Goal: Information Seeking & Learning: Learn about a topic

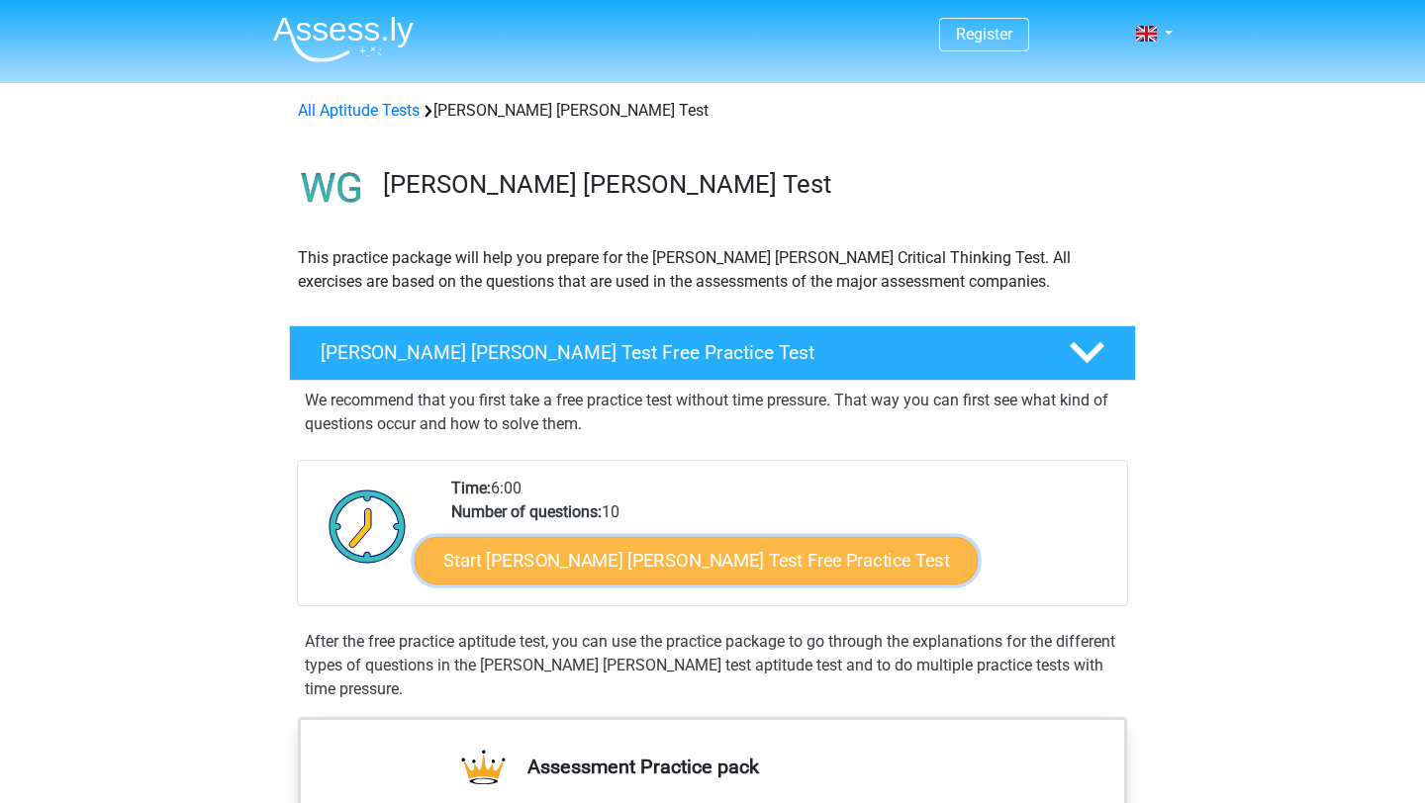
click at [665, 563] on link "Start Watson Glaser Test Free Practice Test" at bounding box center [696, 560] width 563 height 47
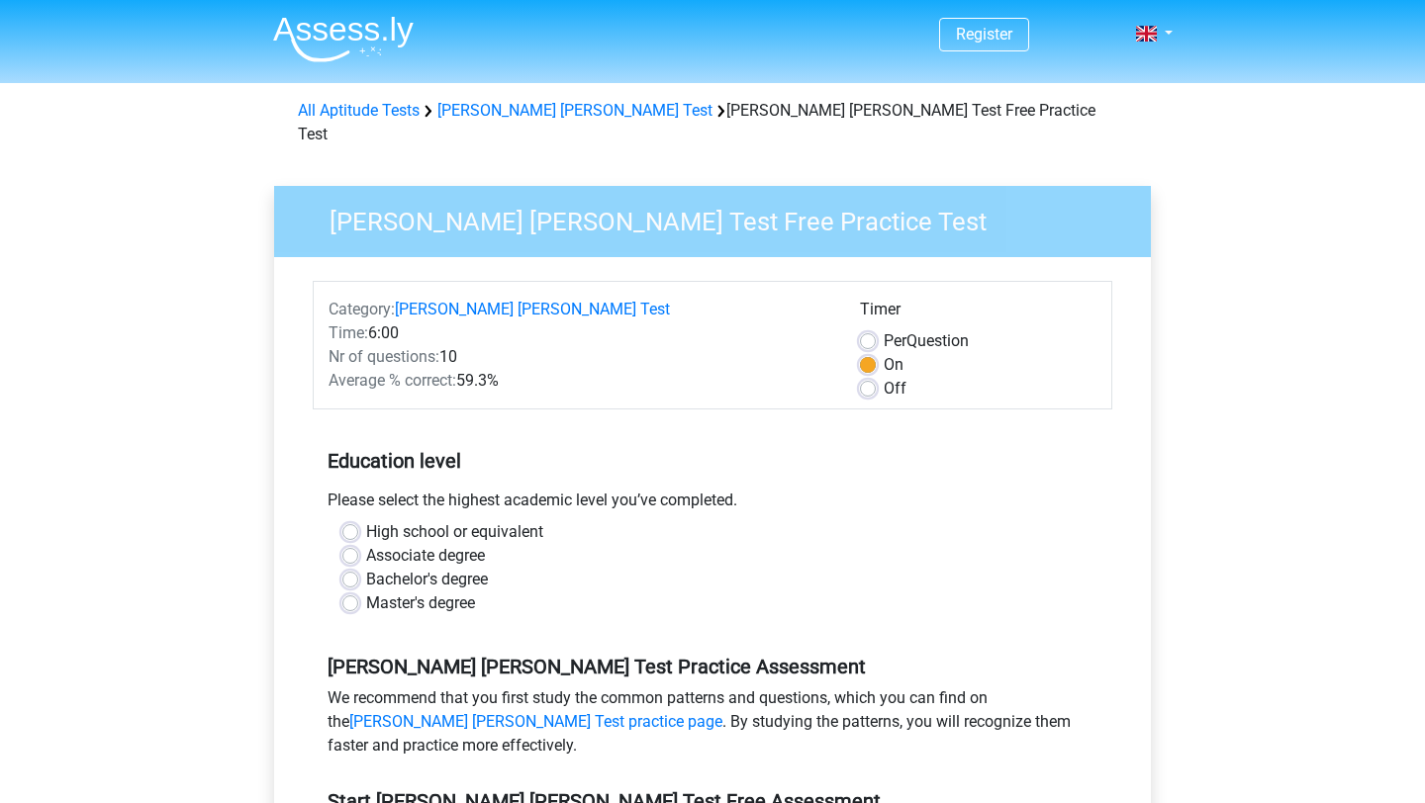
click at [359, 520] on div "High school or equivalent" at bounding box center [712, 532] width 740 height 24
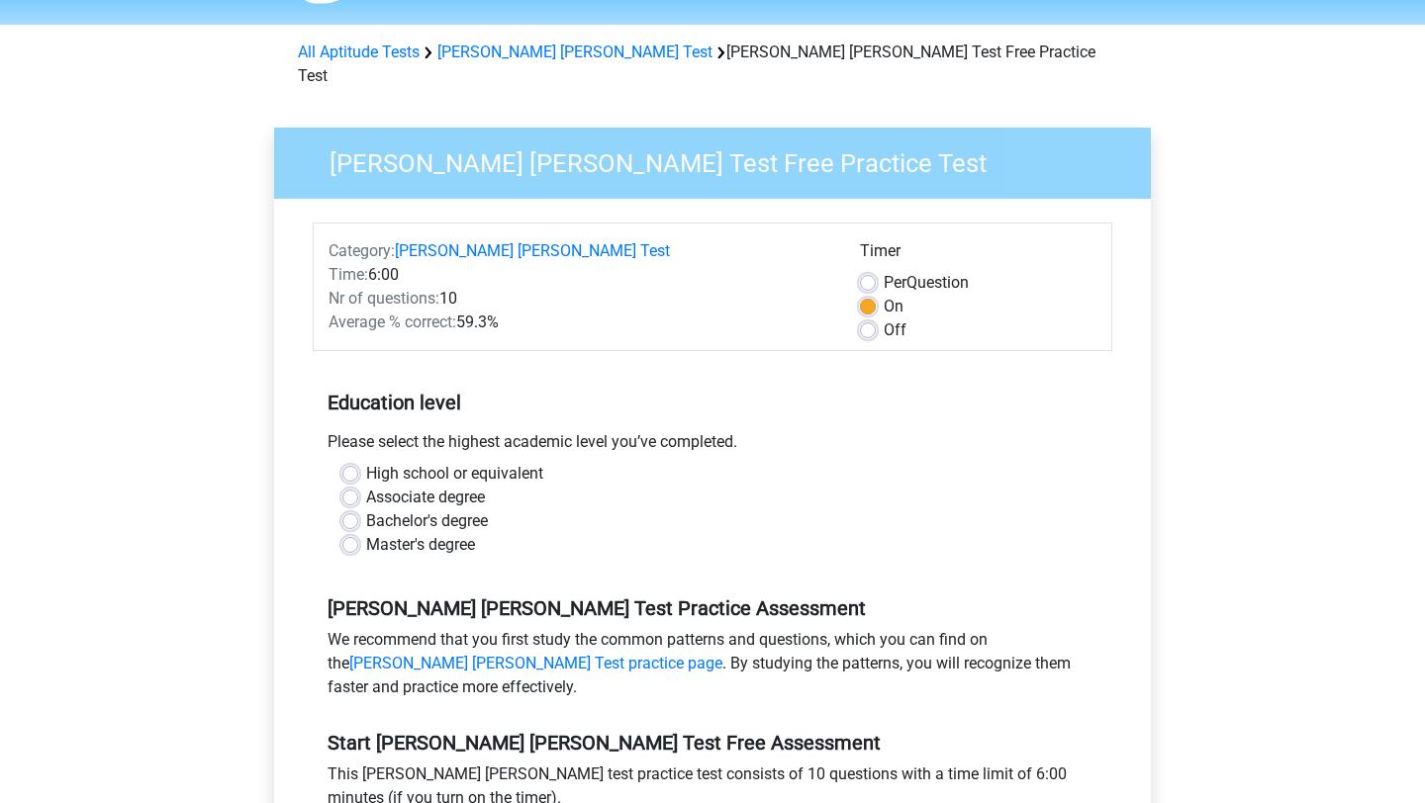
scroll to position [87, 0]
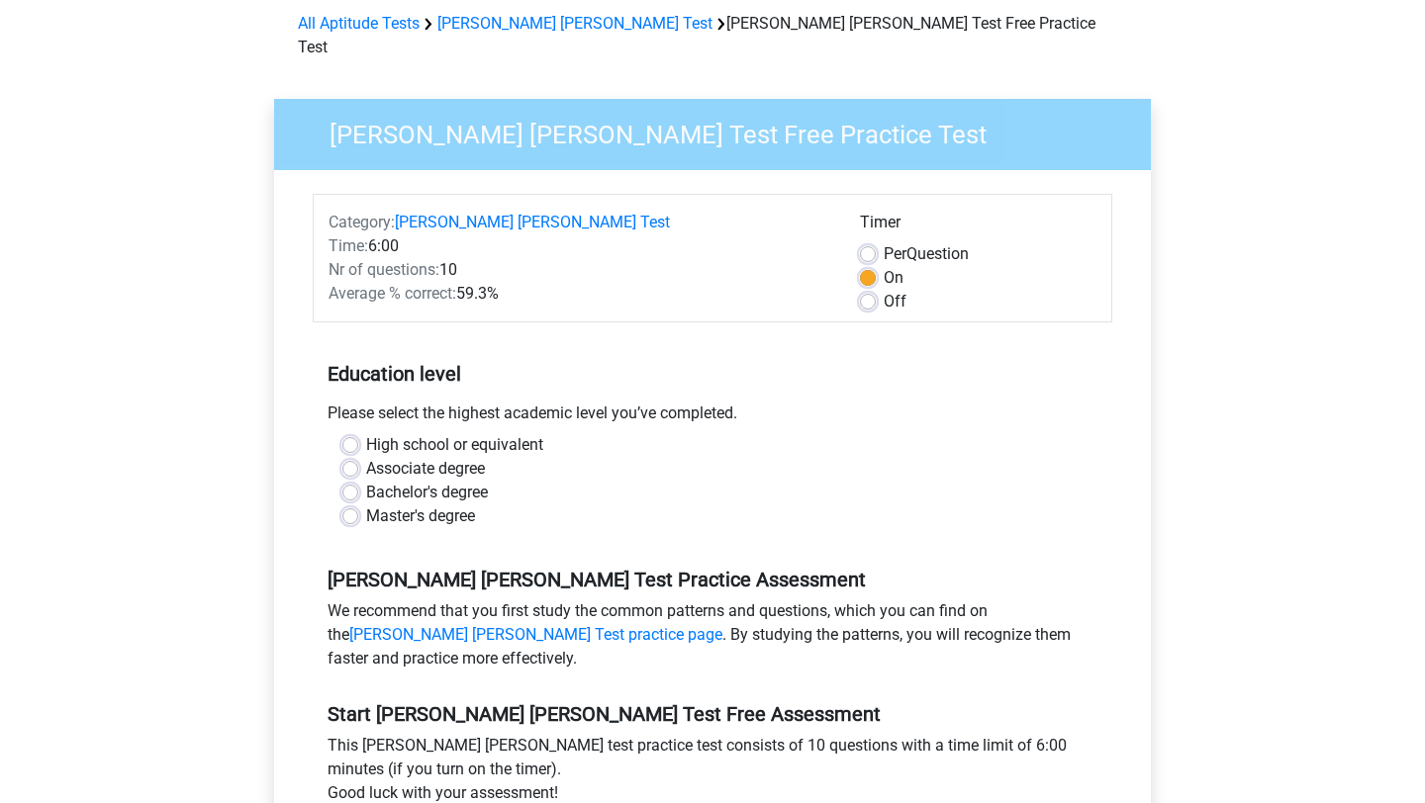
click at [366, 433] on label "High school or equivalent" at bounding box center [454, 445] width 177 height 24
click at [349, 433] on input "High school or equivalent" at bounding box center [350, 443] width 16 height 20
radio input "true"
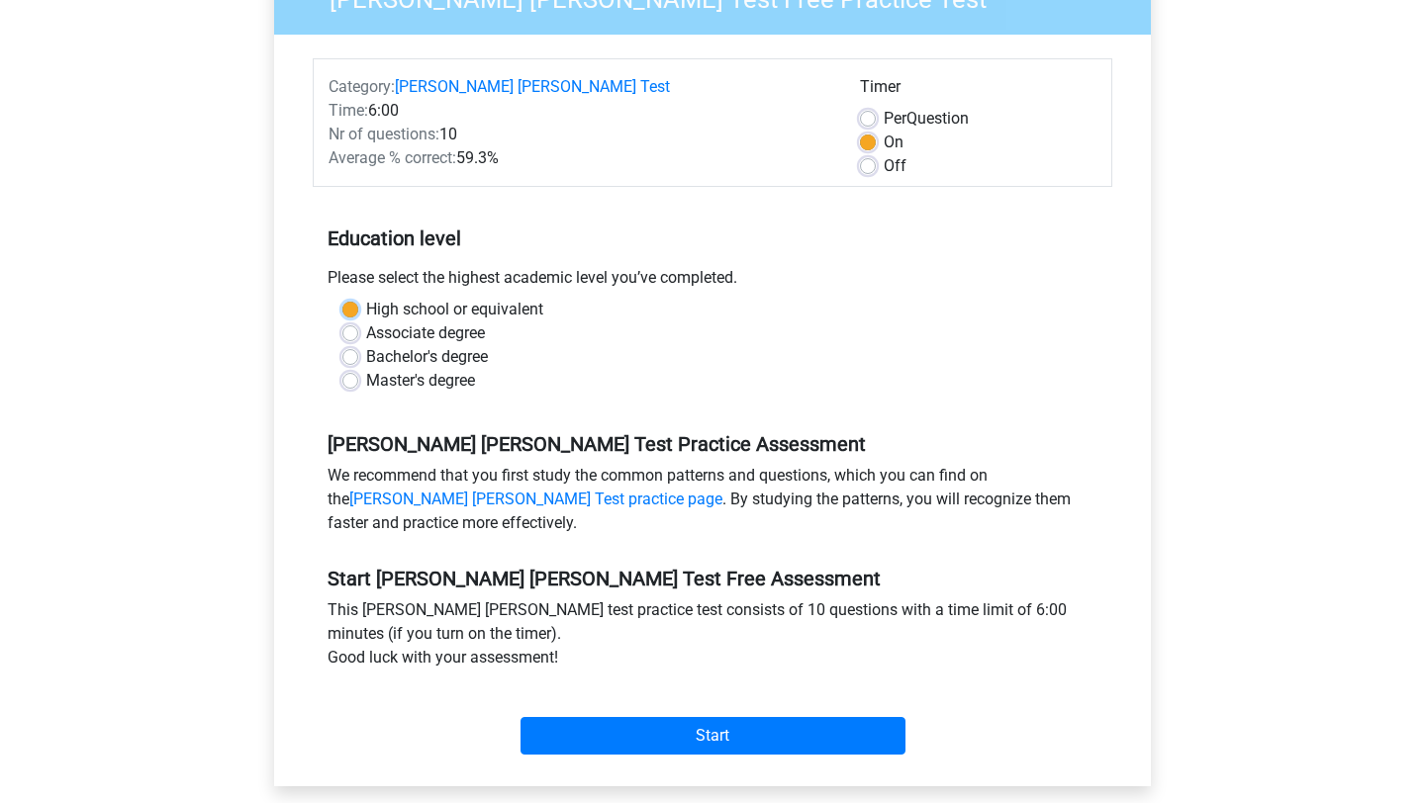
scroll to position [240, 0]
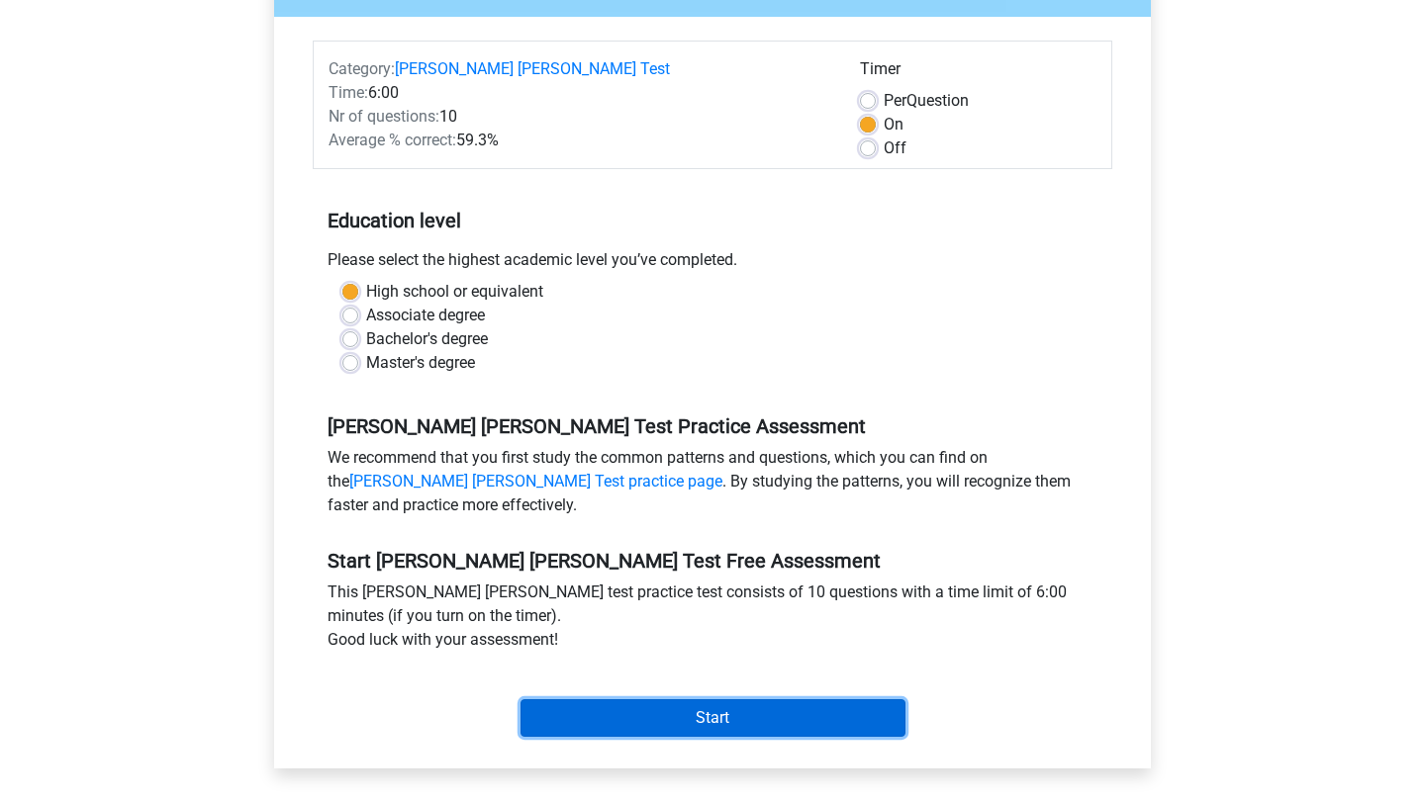
click at [631, 699] on input "Start" at bounding box center [712, 718] width 385 height 38
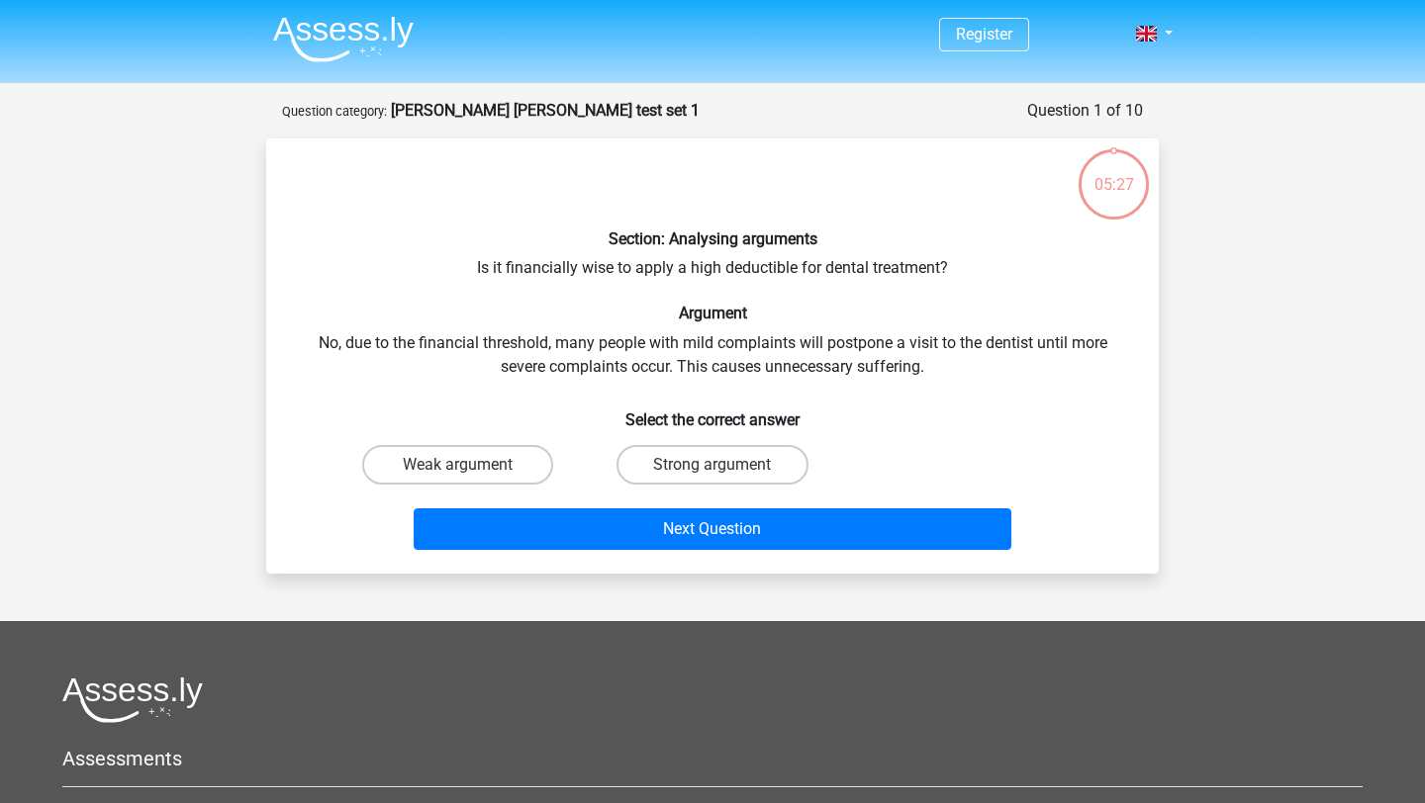
click at [458, 467] on input "Weak argument" at bounding box center [464, 471] width 13 height 13
radio input "true"
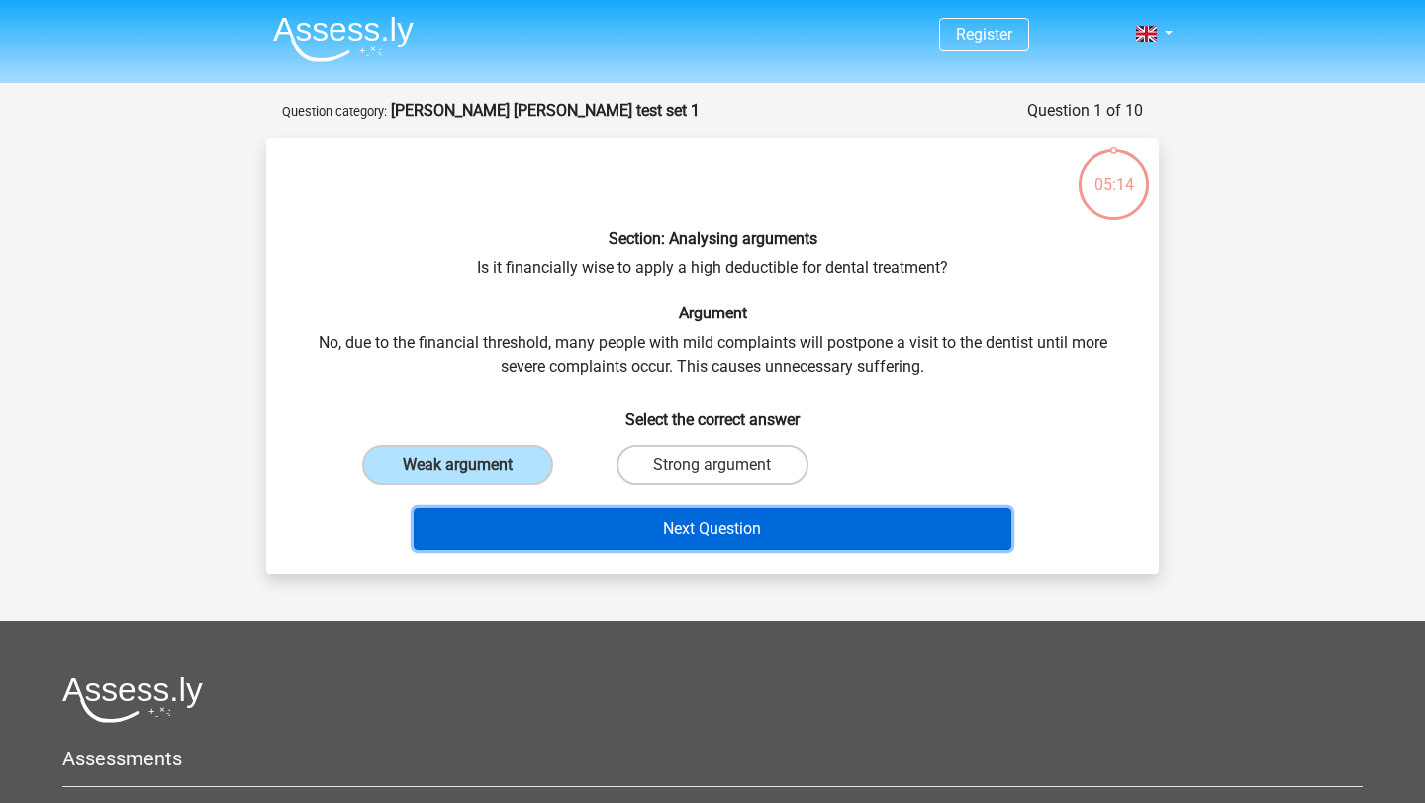
click at [718, 525] on button "Next Question" at bounding box center [713, 530] width 599 height 42
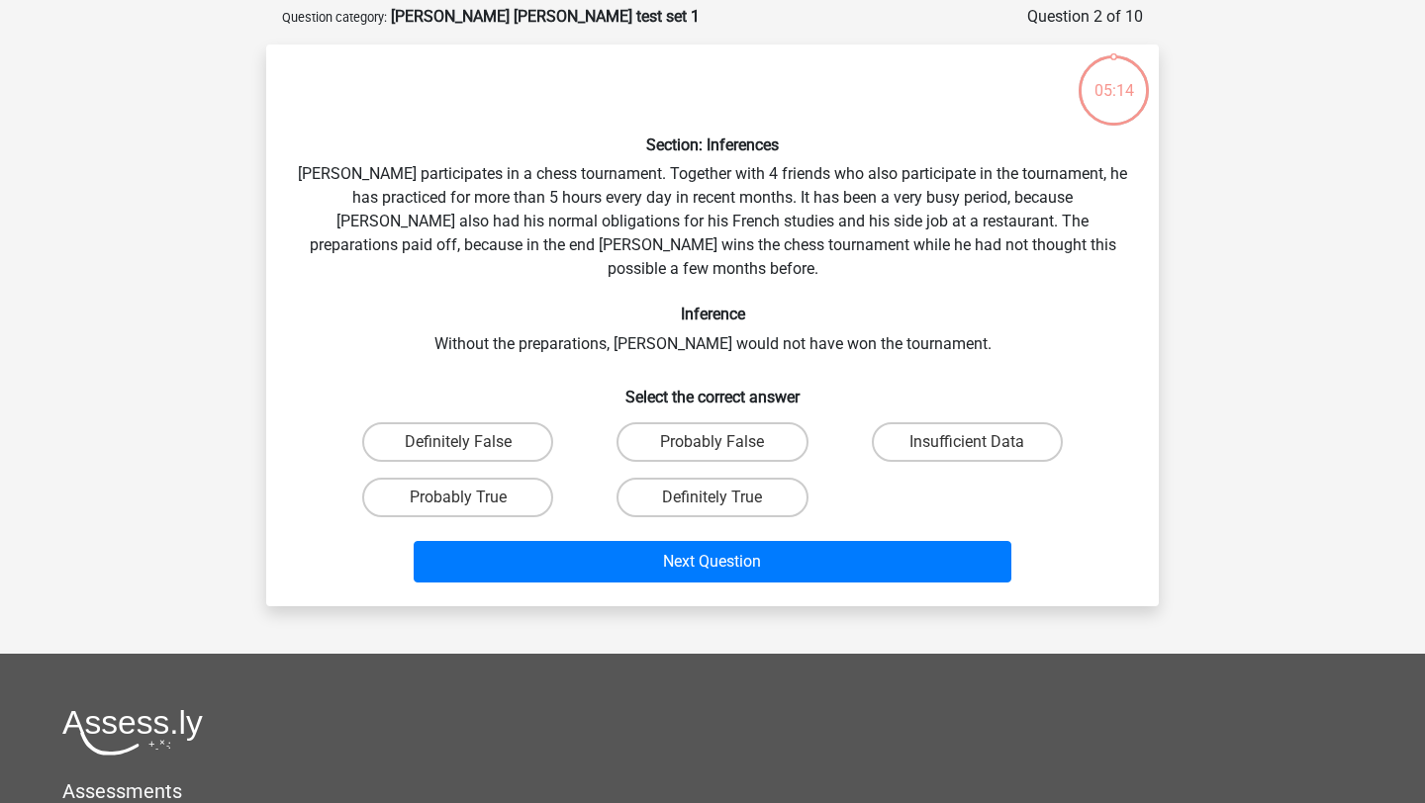
scroll to position [99, 0]
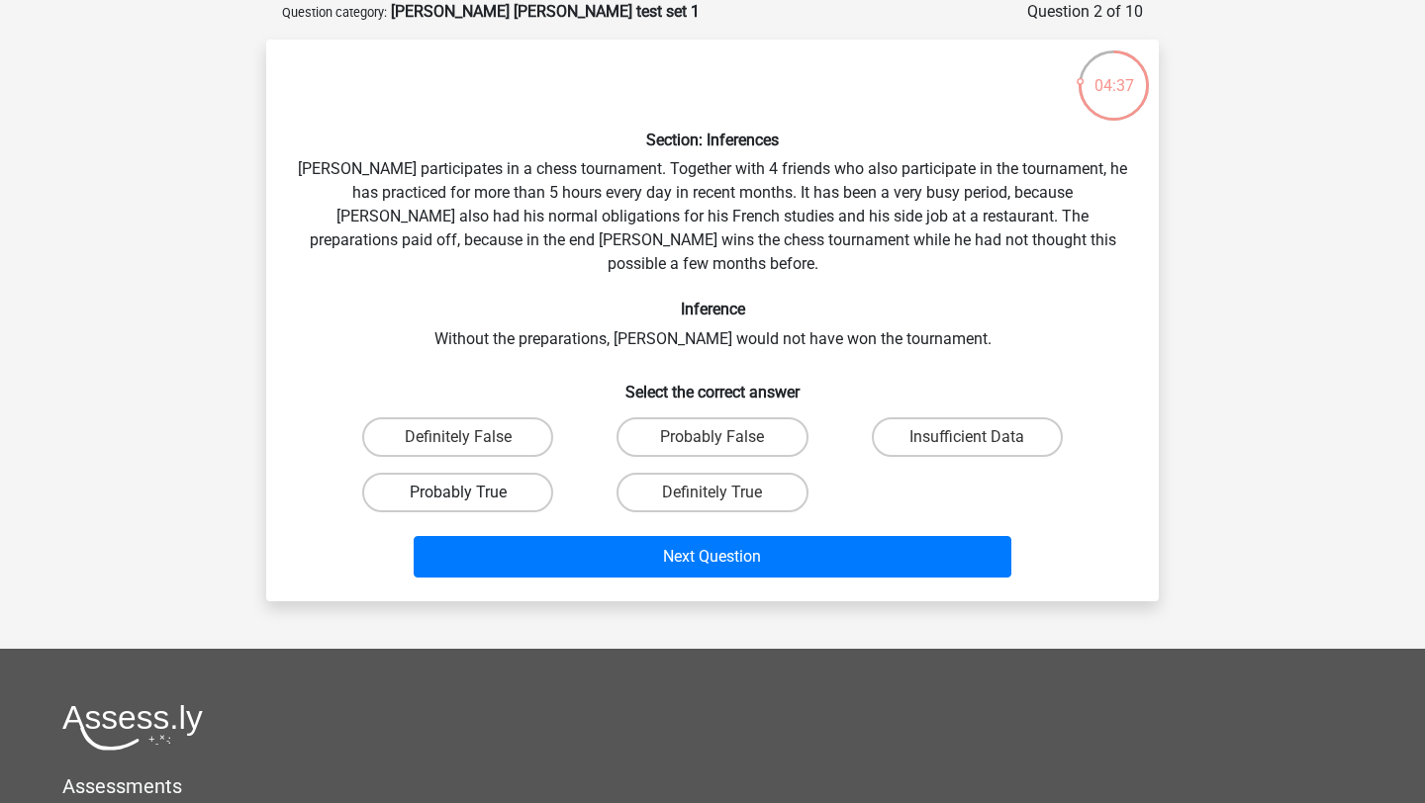
click at [524, 475] on label "Probably True" at bounding box center [457, 493] width 191 height 40
click at [471, 493] on input "Probably True" at bounding box center [464, 499] width 13 height 13
radio input "true"
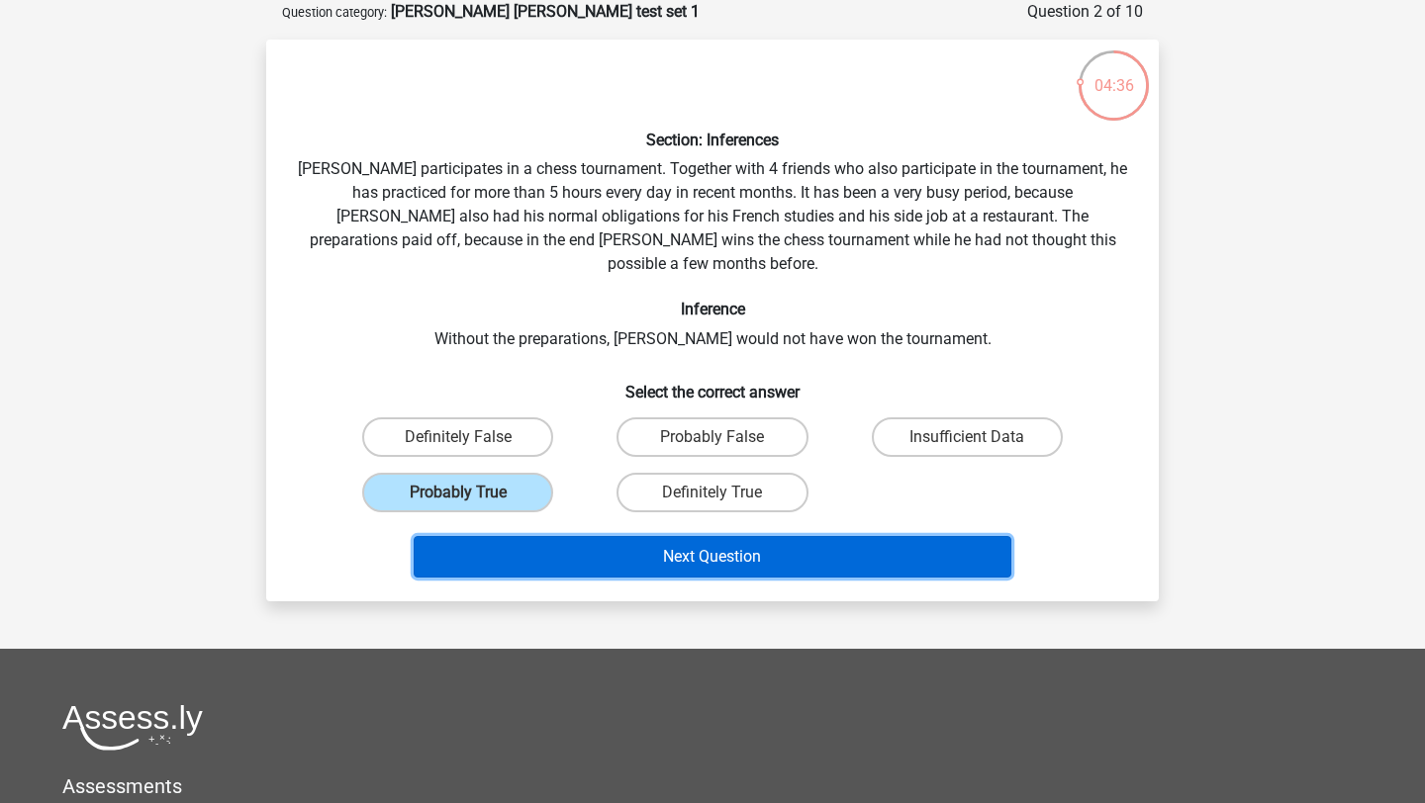
click at [576, 536] on button "Next Question" at bounding box center [713, 557] width 599 height 42
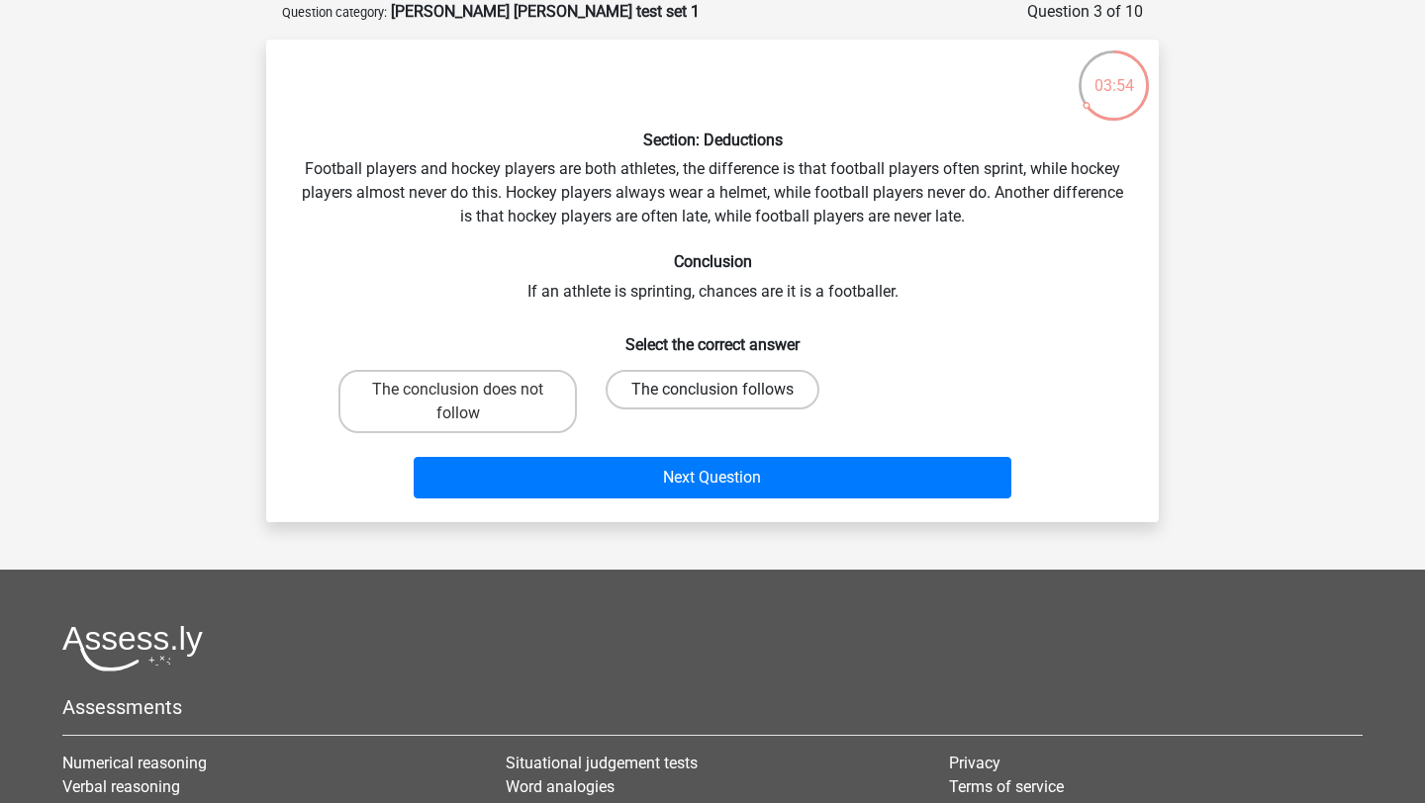
click at [656, 385] on label "The conclusion follows" at bounding box center [713, 390] width 214 height 40
click at [712, 390] on input "The conclusion follows" at bounding box center [718, 396] width 13 height 13
radio input "true"
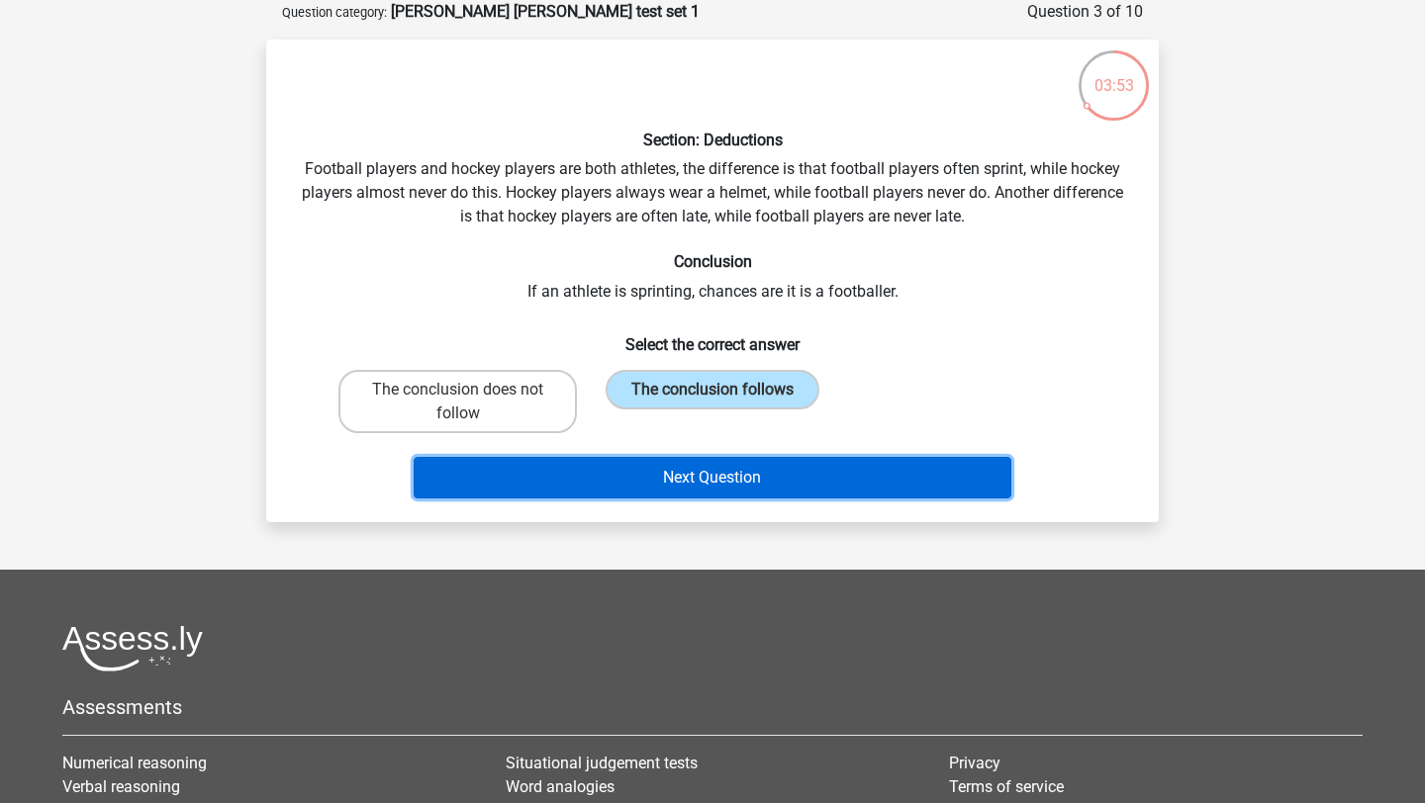
click at [656, 482] on button "Next Question" at bounding box center [713, 478] width 599 height 42
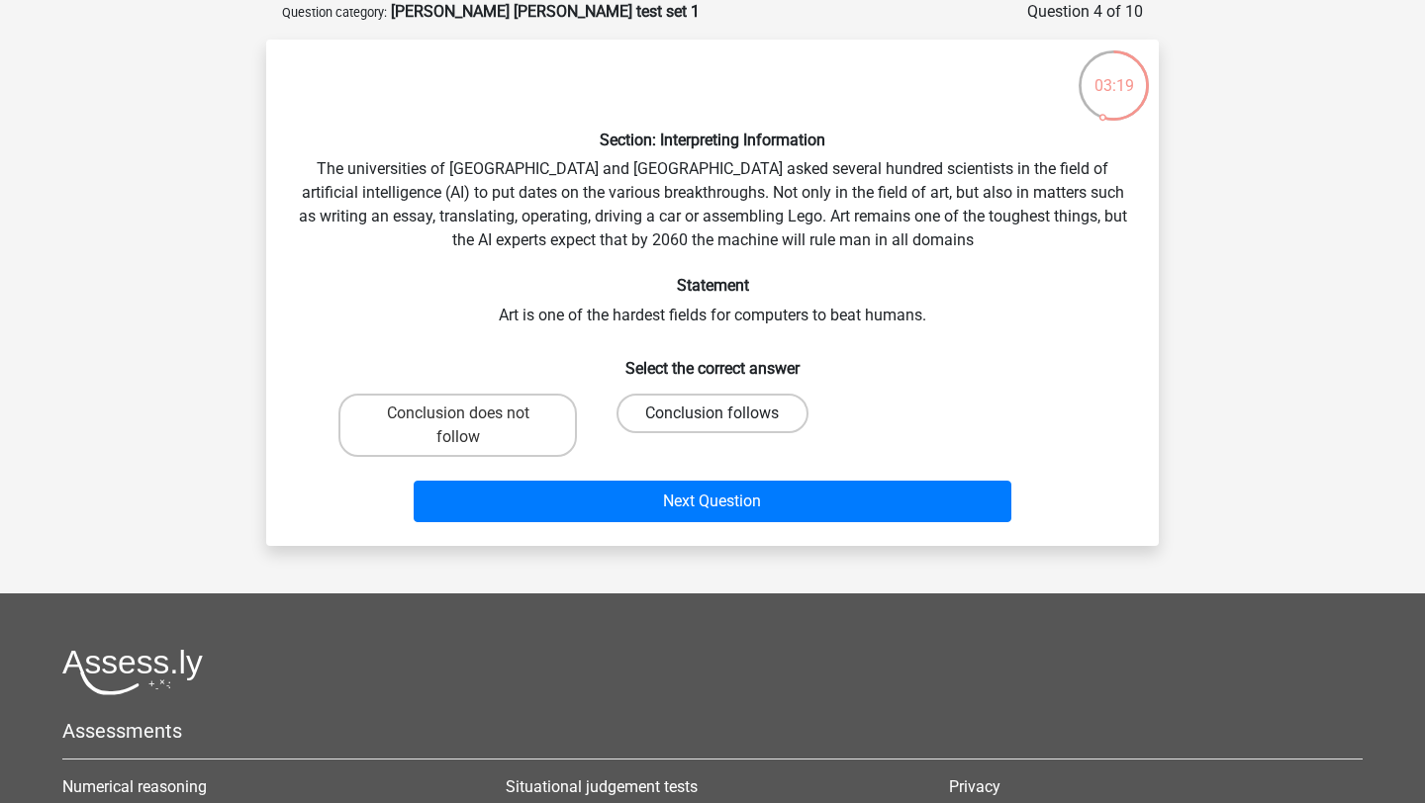
click at [685, 415] on label "Conclusion follows" at bounding box center [711, 414] width 191 height 40
click at [712, 415] on input "Conclusion follows" at bounding box center [718, 420] width 13 height 13
radio input "true"
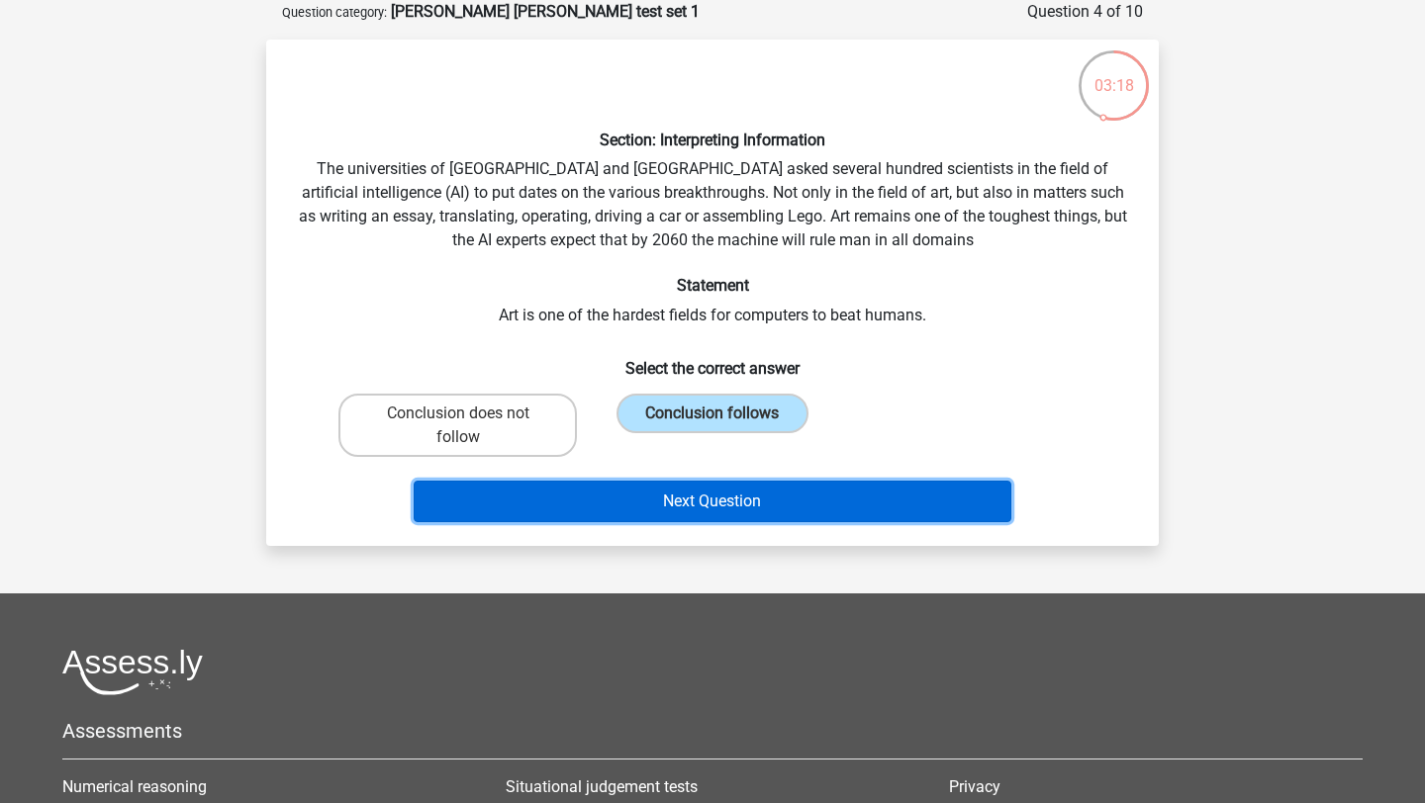
click at [684, 501] on button "Next Question" at bounding box center [713, 502] width 599 height 42
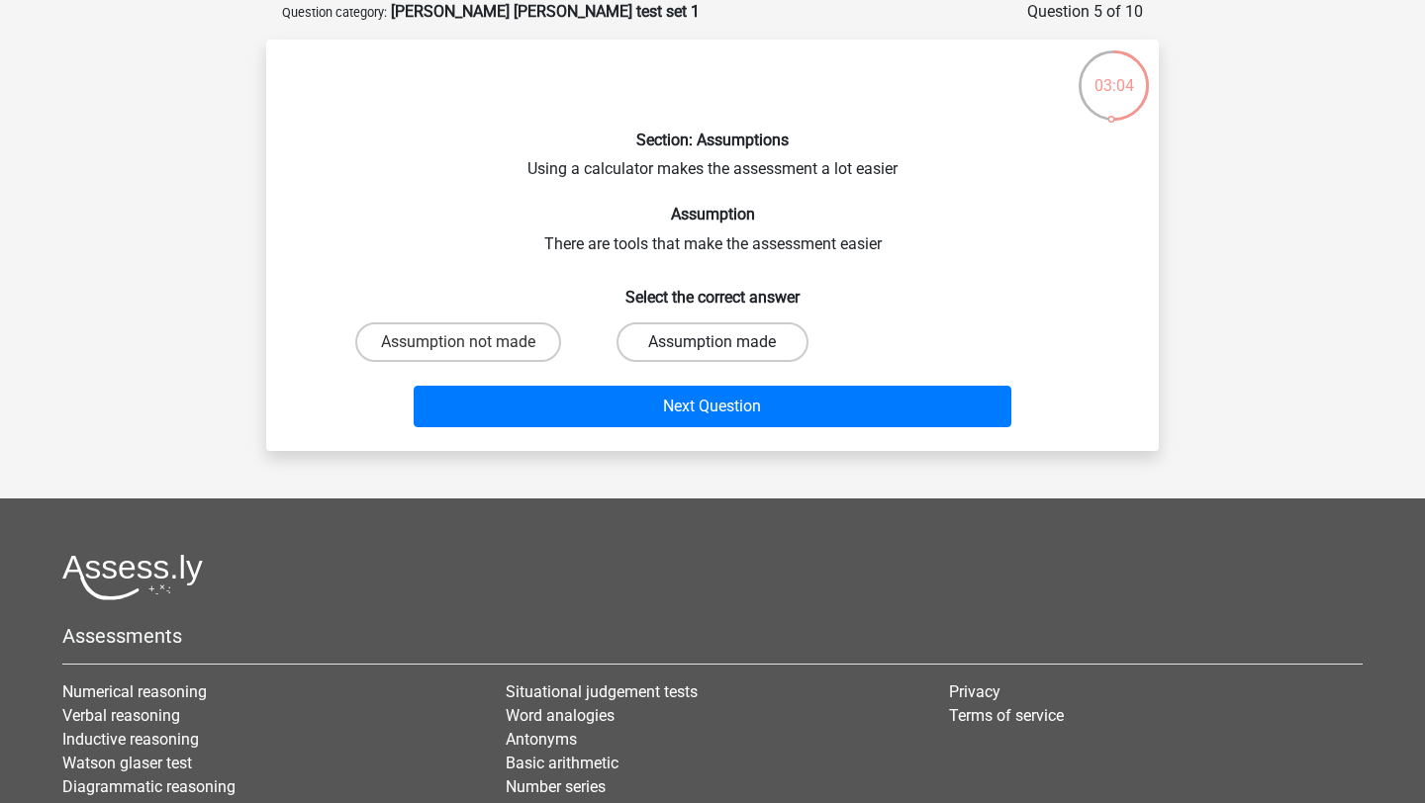
click at [689, 345] on label "Assumption made" at bounding box center [711, 343] width 191 height 40
click at [712, 345] on input "Assumption made" at bounding box center [718, 348] width 13 height 13
radio input "true"
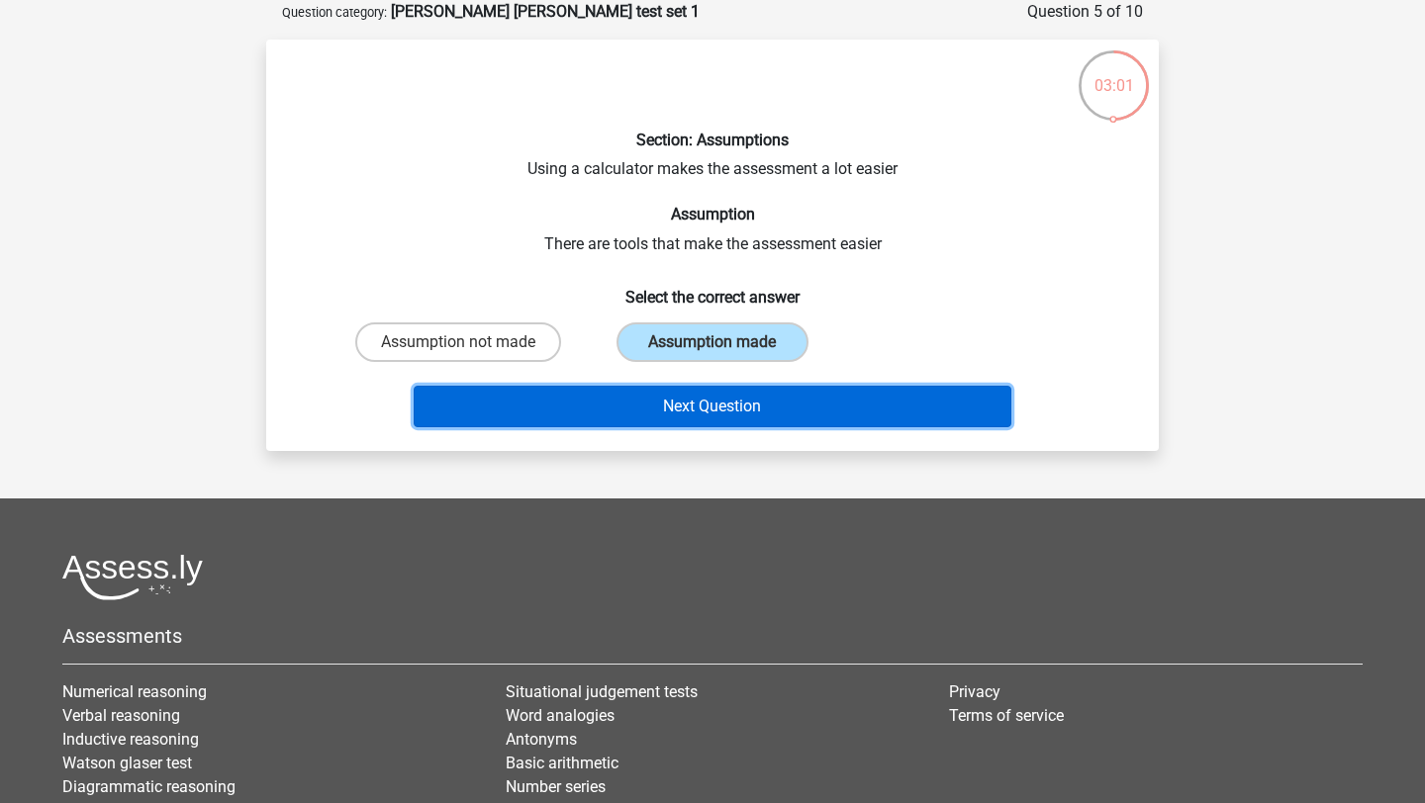
click at [682, 406] on button "Next Question" at bounding box center [713, 407] width 599 height 42
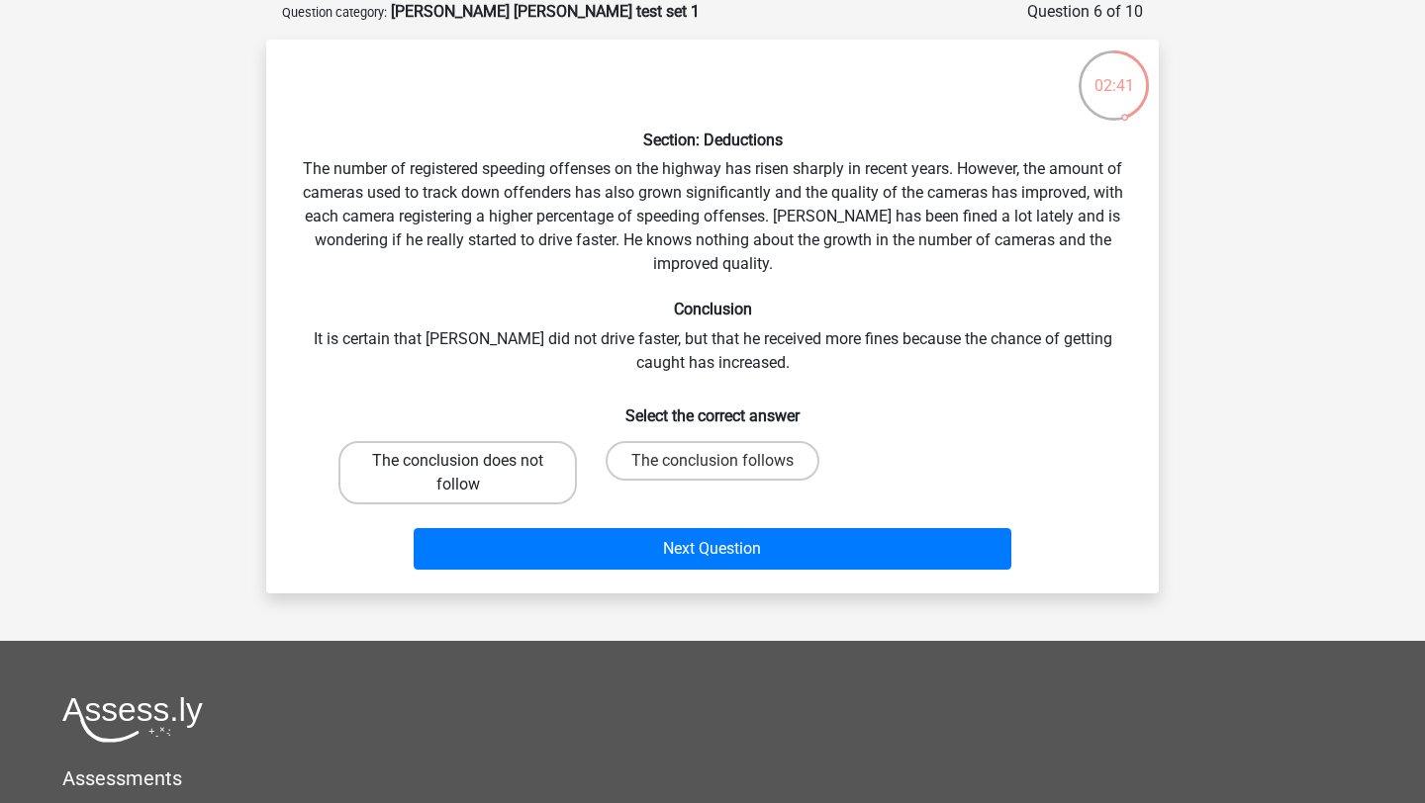
click at [516, 483] on label "The conclusion does not follow" at bounding box center [457, 472] width 238 height 63
click at [471, 474] on input "The conclusion does not follow" at bounding box center [464, 467] width 13 height 13
radio input "true"
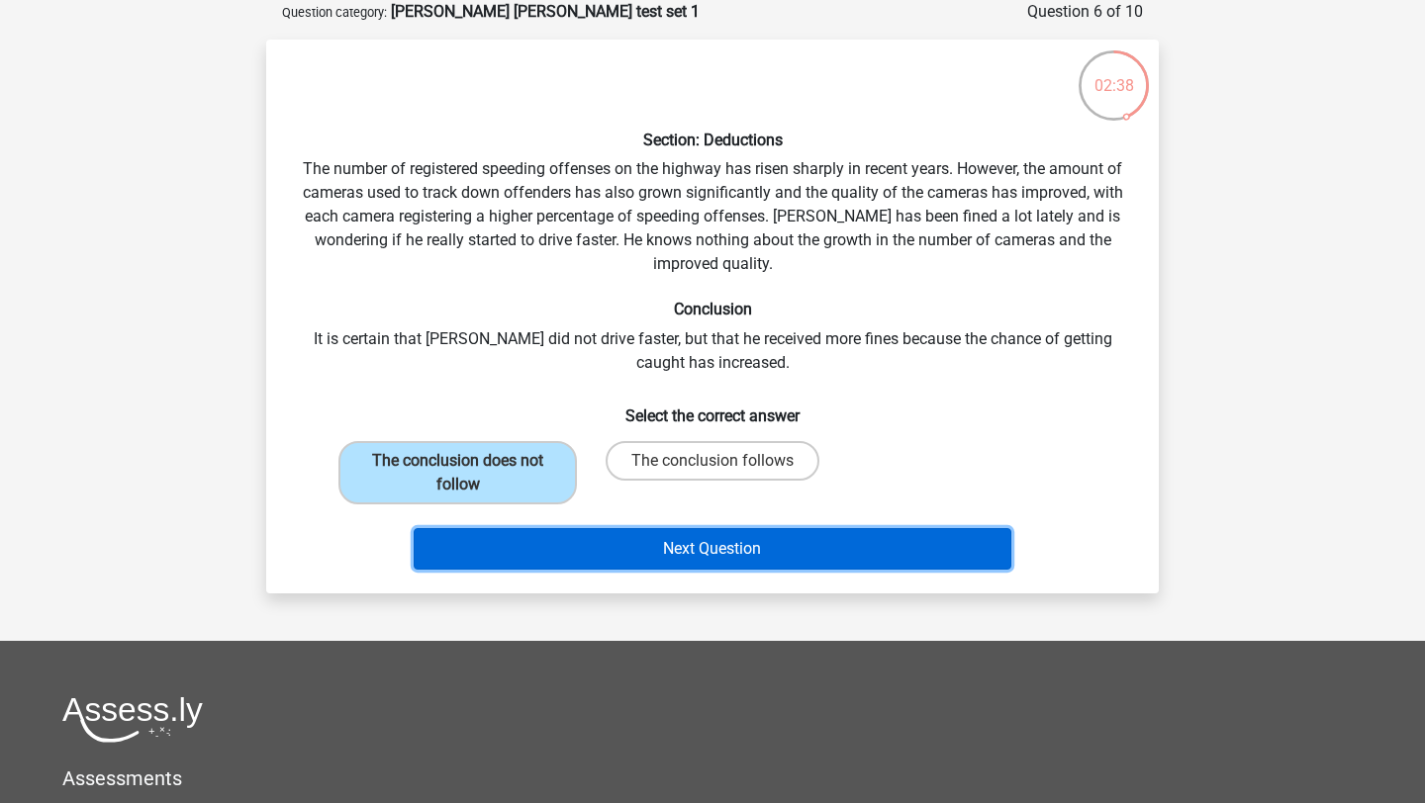
click at [645, 560] on button "Next Question" at bounding box center [713, 549] width 599 height 42
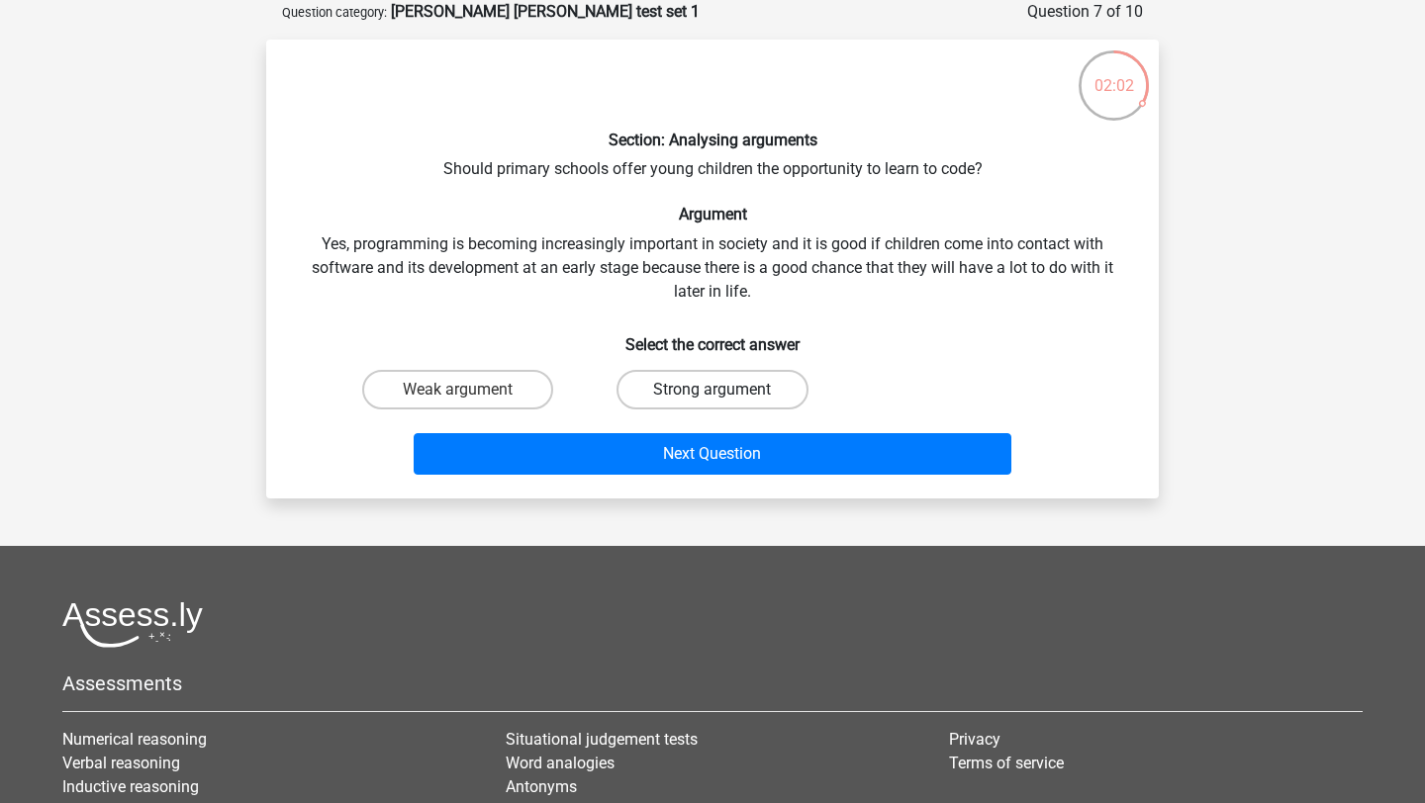
click at [656, 395] on label "Strong argument" at bounding box center [711, 390] width 191 height 40
click at [712, 395] on input "Strong argument" at bounding box center [718, 396] width 13 height 13
radio input "true"
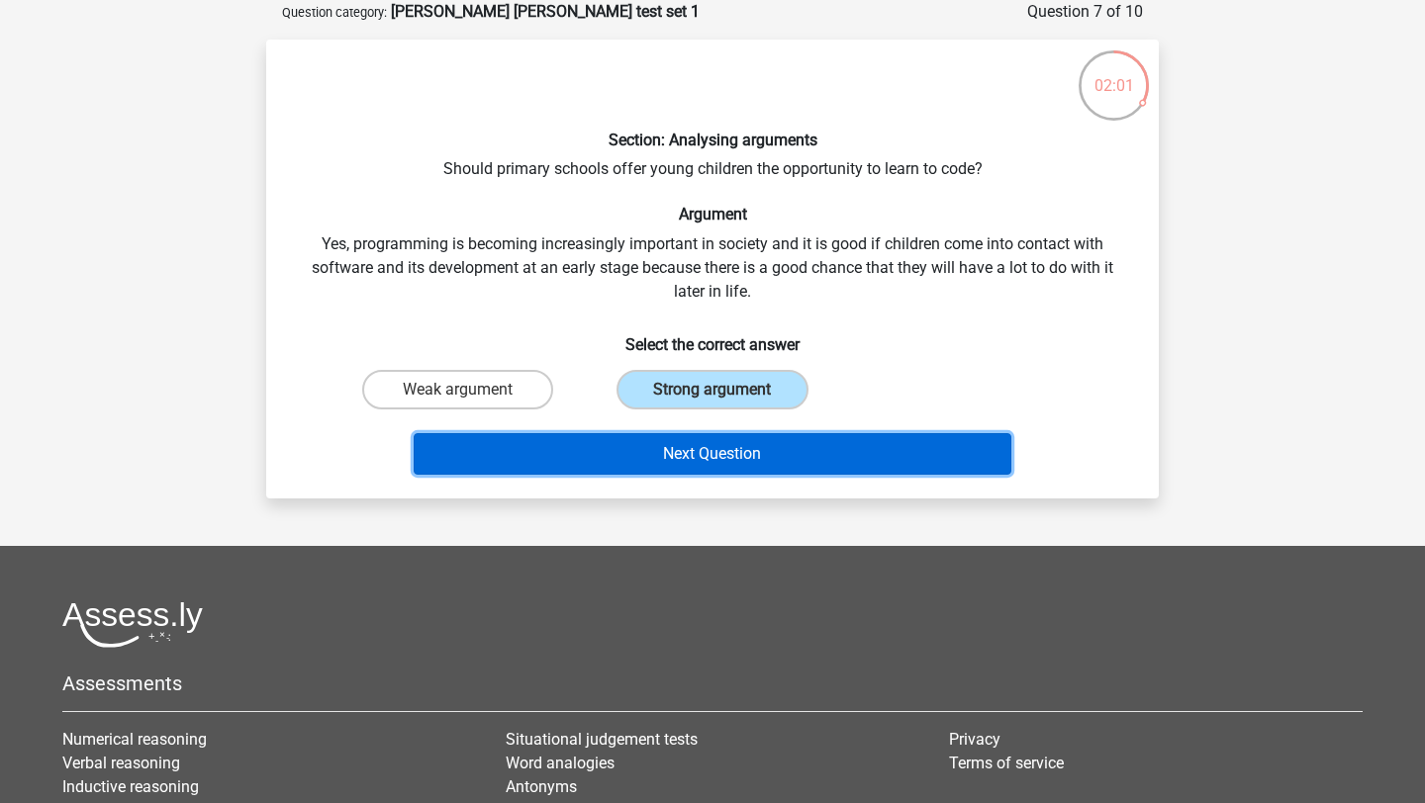
click at [655, 453] on button "Next Question" at bounding box center [713, 454] width 599 height 42
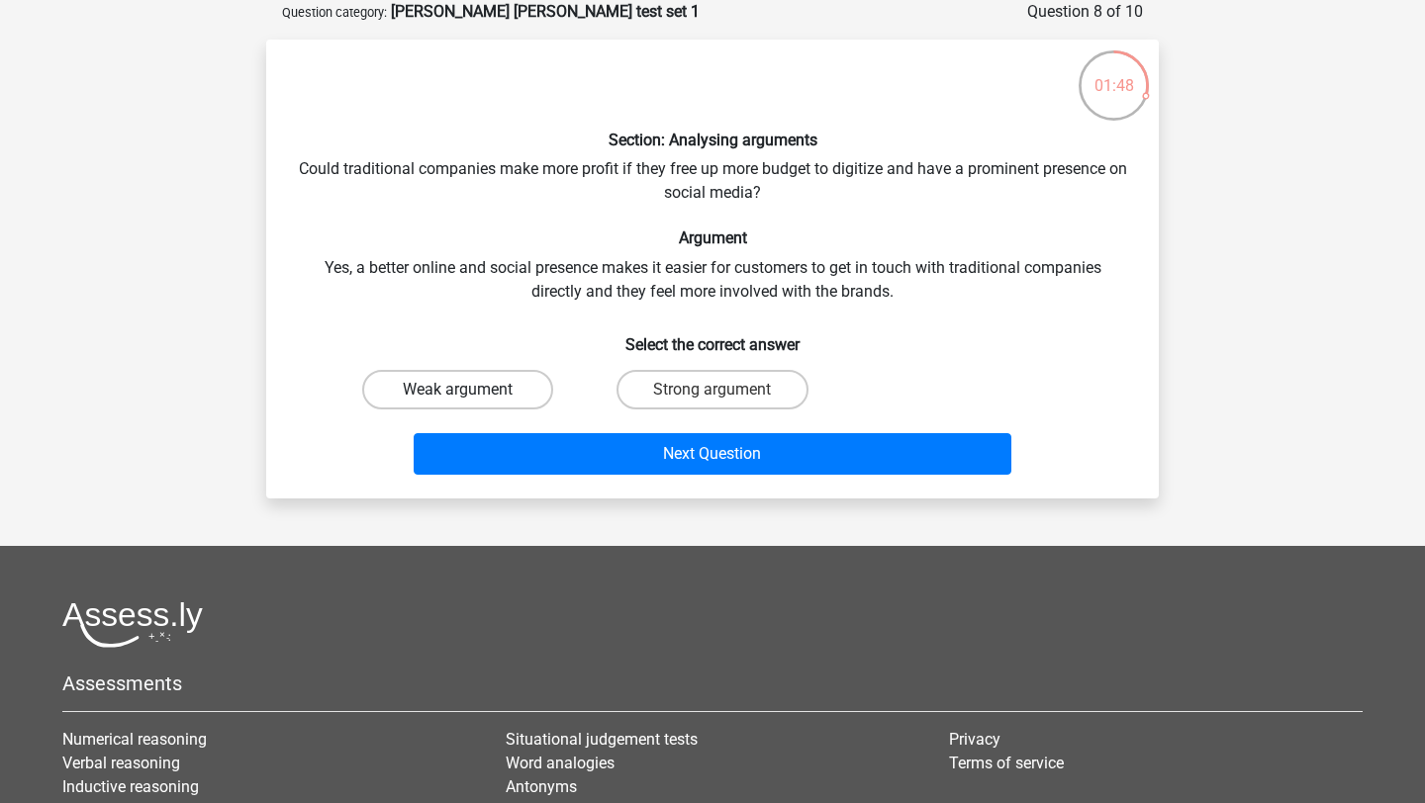
click at [499, 394] on label "Weak argument" at bounding box center [457, 390] width 191 height 40
click at [471, 394] on input "Weak argument" at bounding box center [464, 396] width 13 height 13
radio input "true"
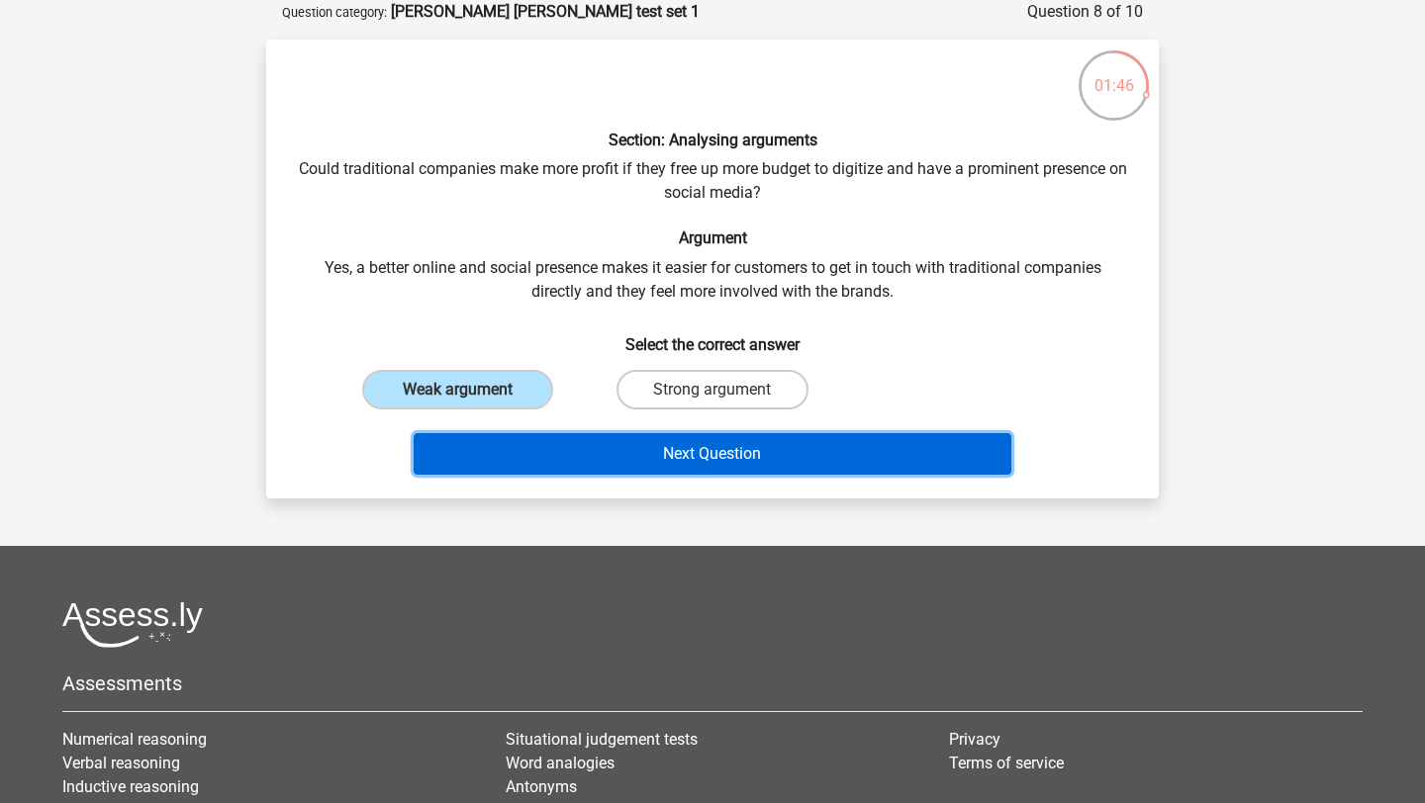
click at [548, 447] on button "Next Question" at bounding box center [713, 454] width 599 height 42
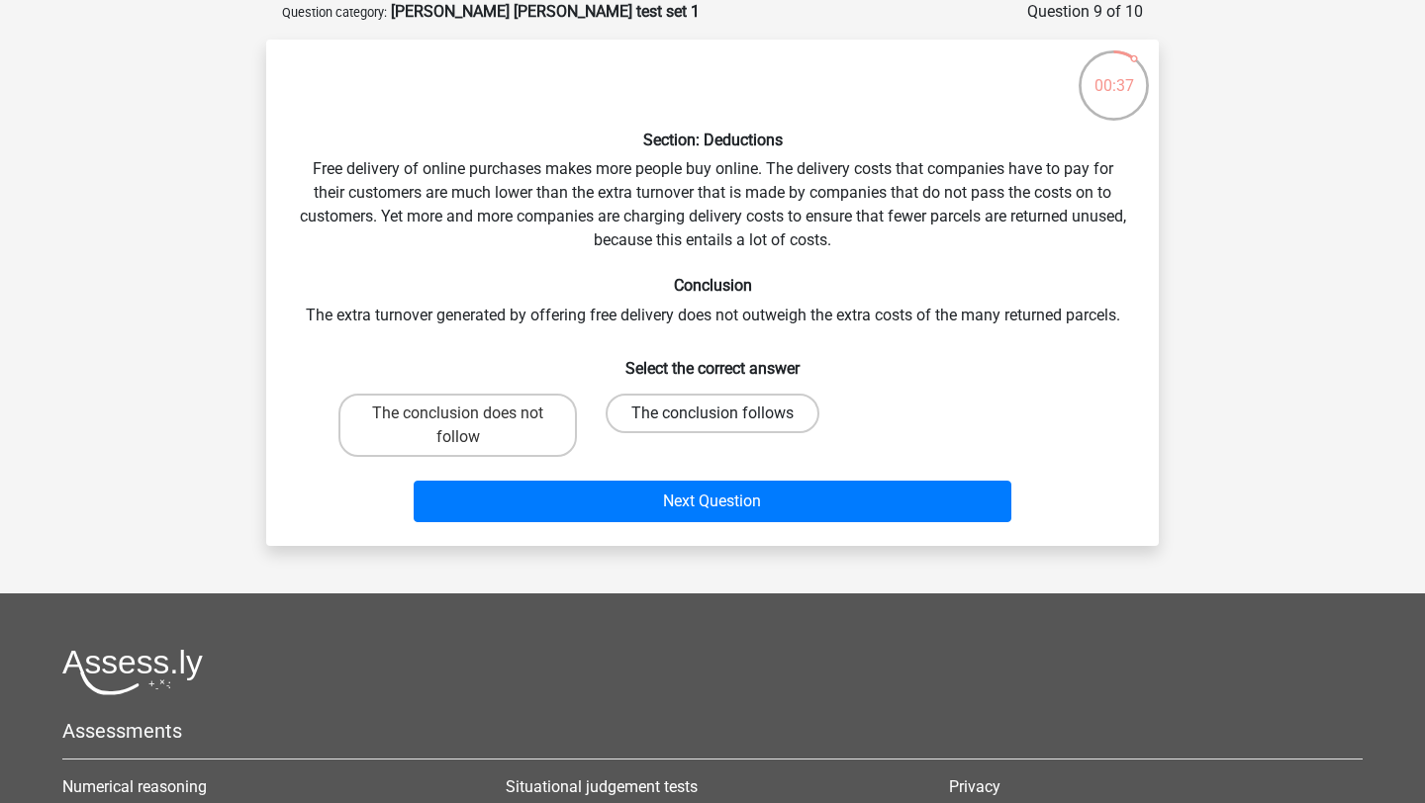
click at [706, 412] on label "The conclusion follows" at bounding box center [713, 414] width 214 height 40
click at [712, 414] on input "The conclusion follows" at bounding box center [718, 420] width 13 height 13
radio input "true"
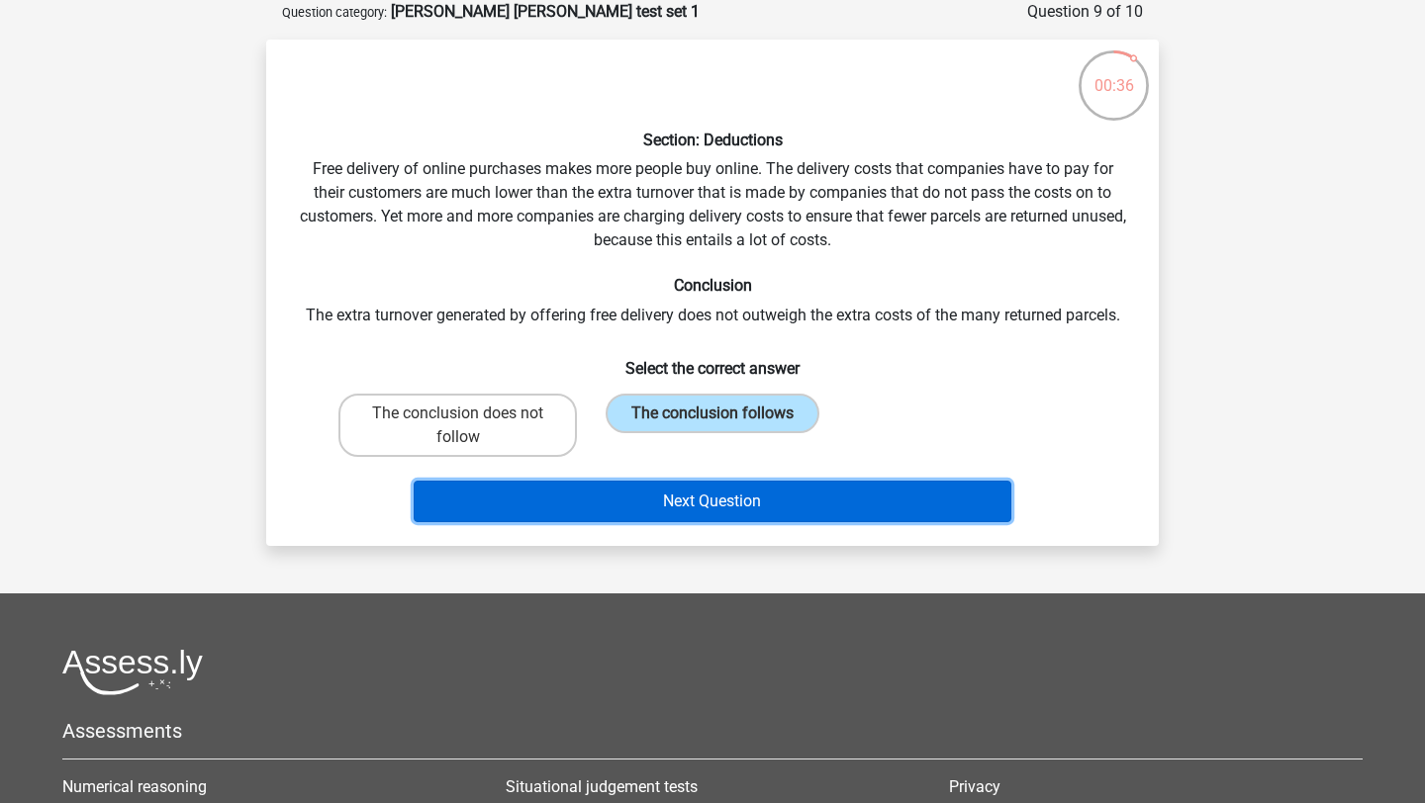
click at [724, 508] on button "Next Question" at bounding box center [713, 502] width 599 height 42
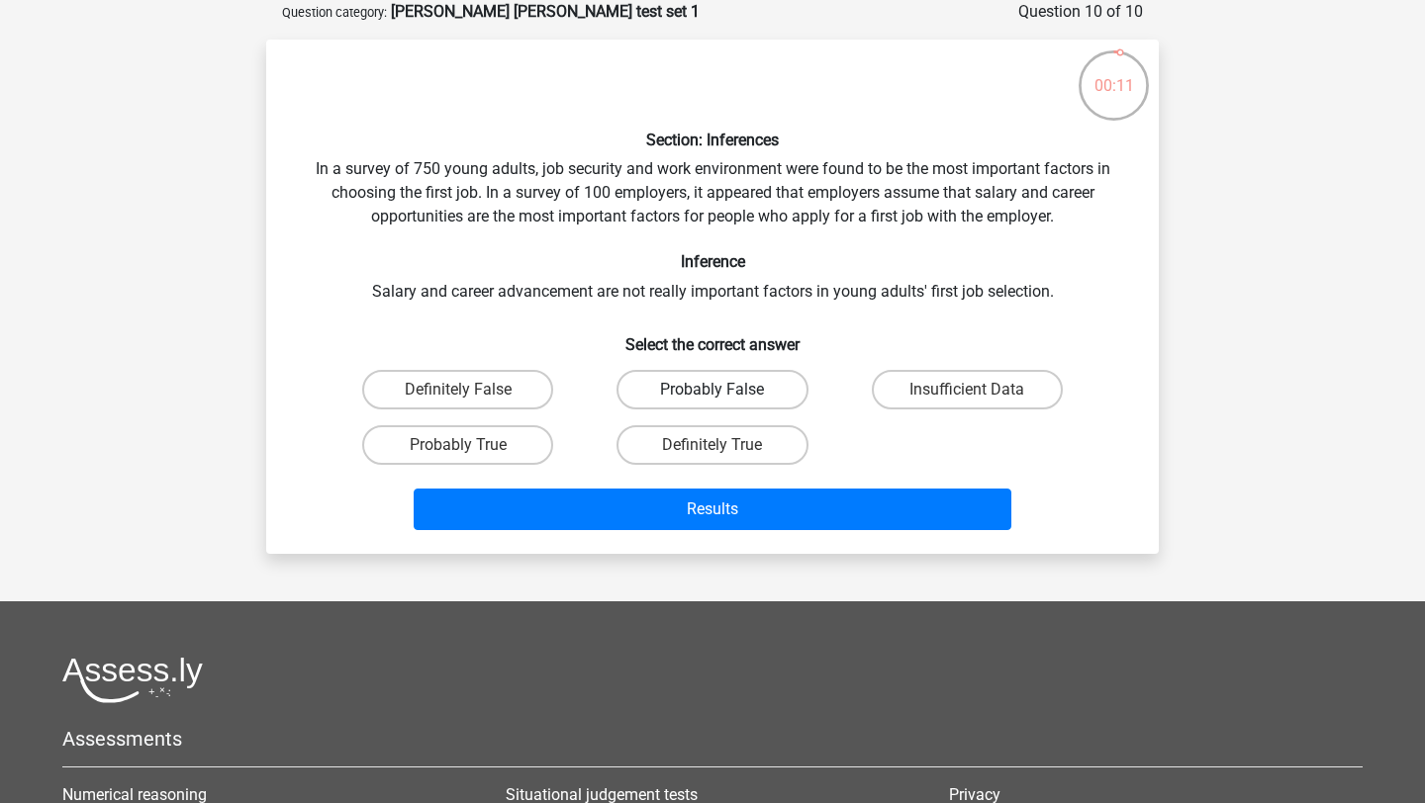
click at [776, 398] on label "Probably False" at bounding box center [711, 390] width 191 height 40
click at [725, 398] on input "Probably False" at bounding box center [718, 396] width 13 height 13
radio input "true"
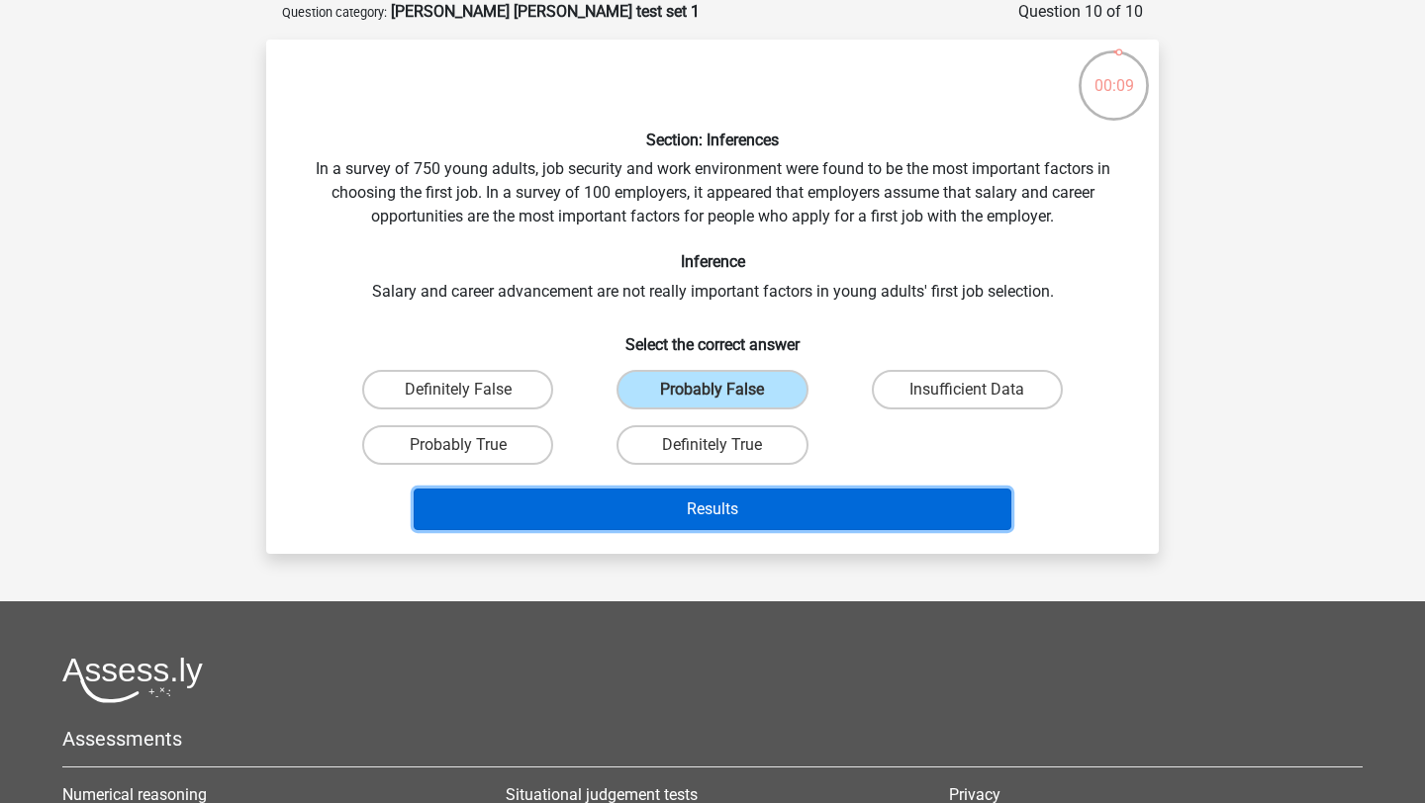
click at [805, 499] on button "Results" at bounding box center [713, 510] width 599 height 42
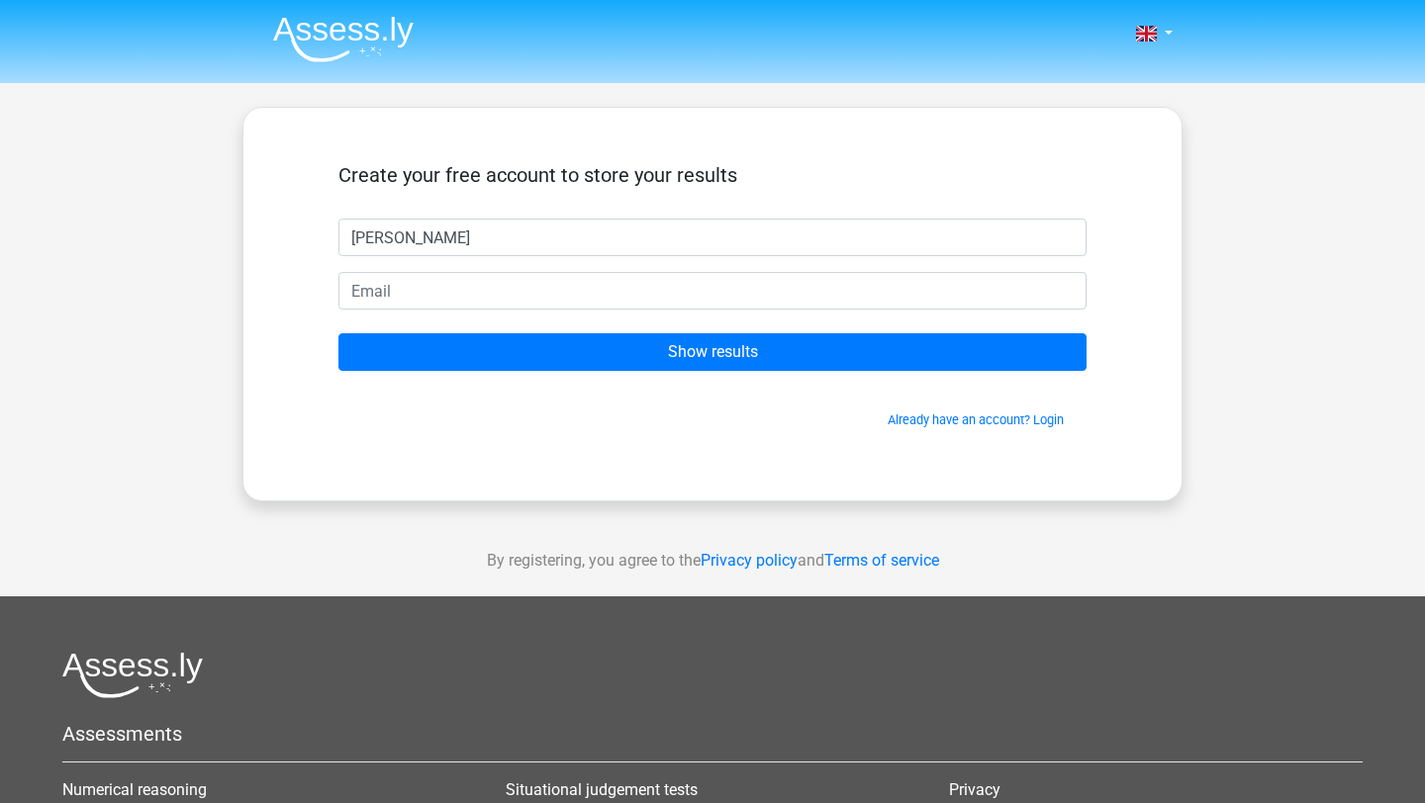
type input "Isabella"
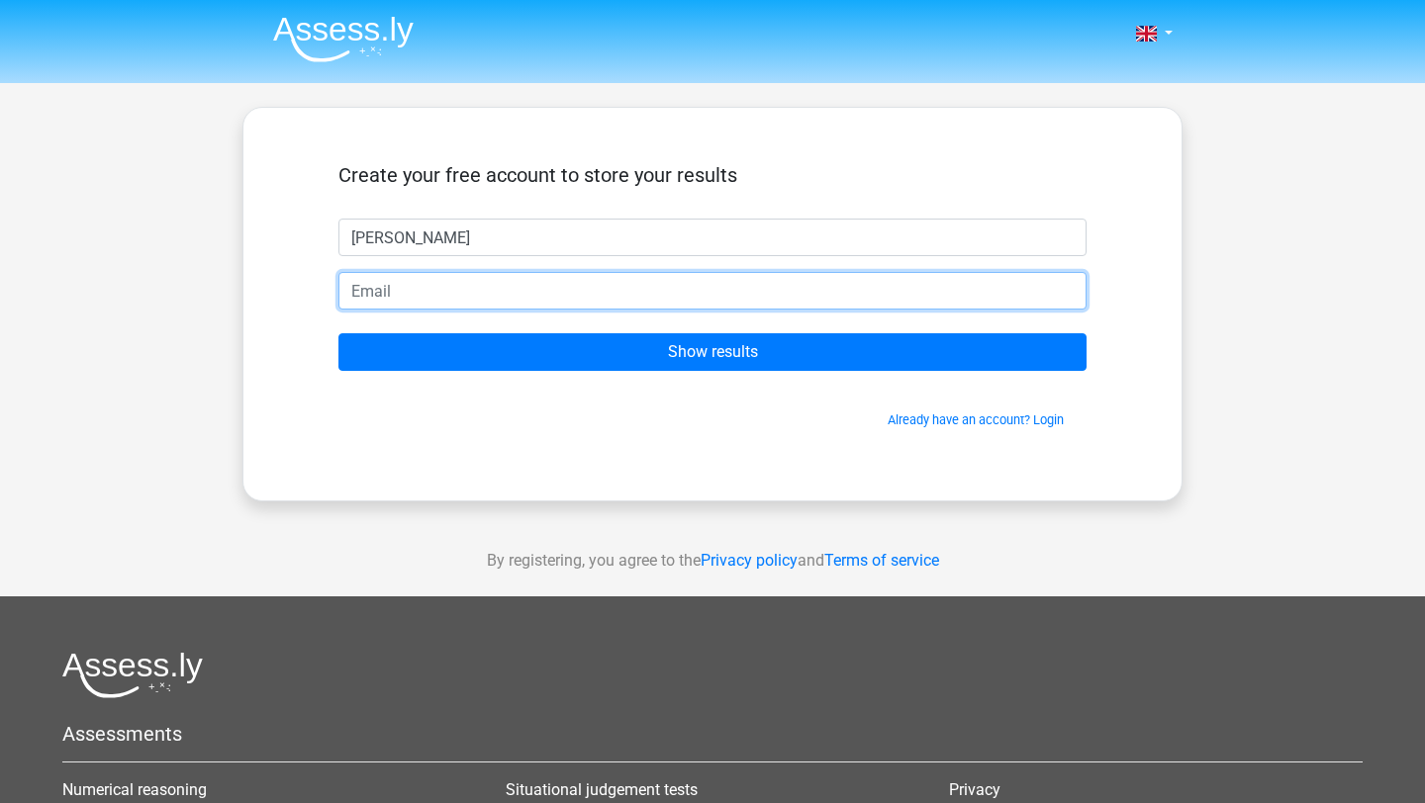
click at [761, 287] on input "email" at bounding box center [712, 291] width 748 height 38
type input "u"
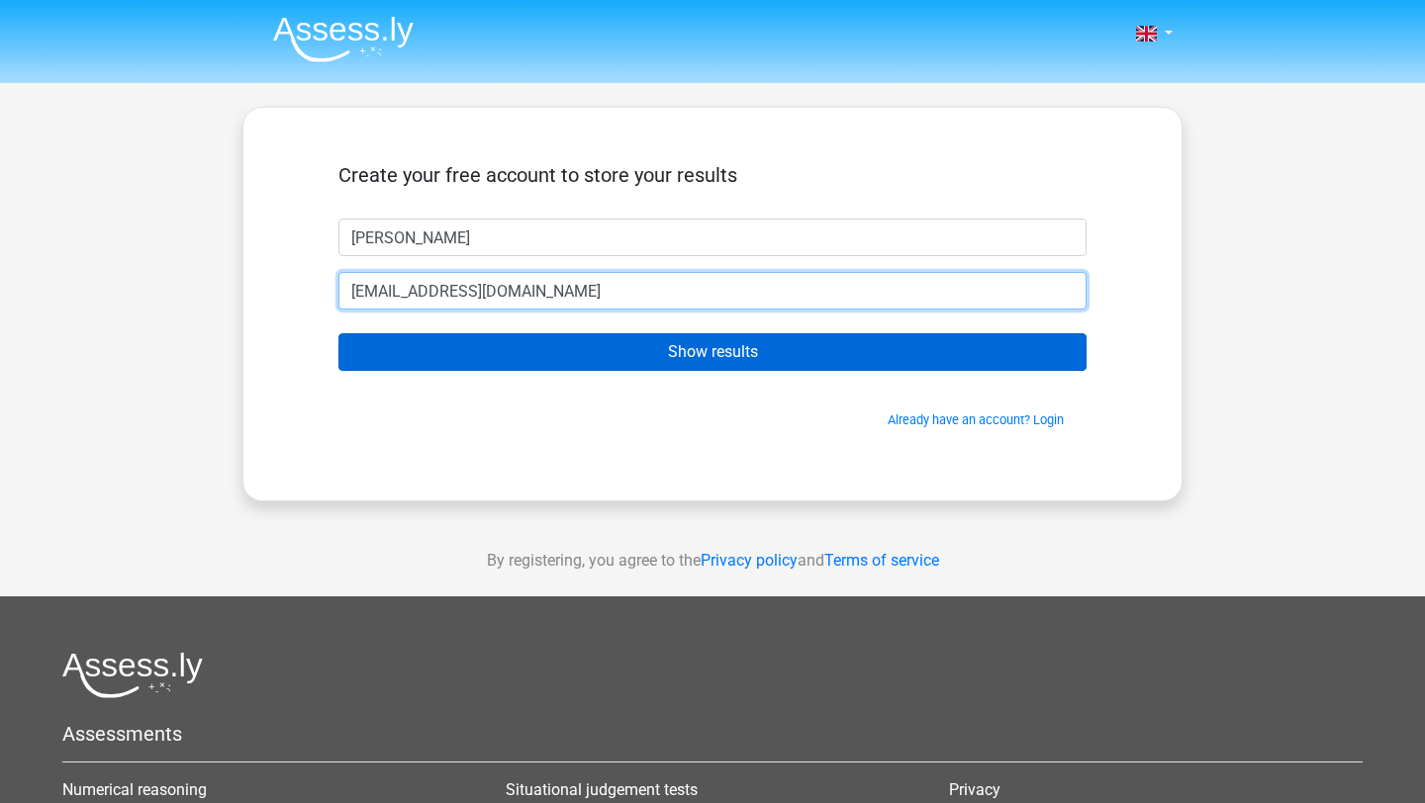
type input "isabellabray6@gmail.com"
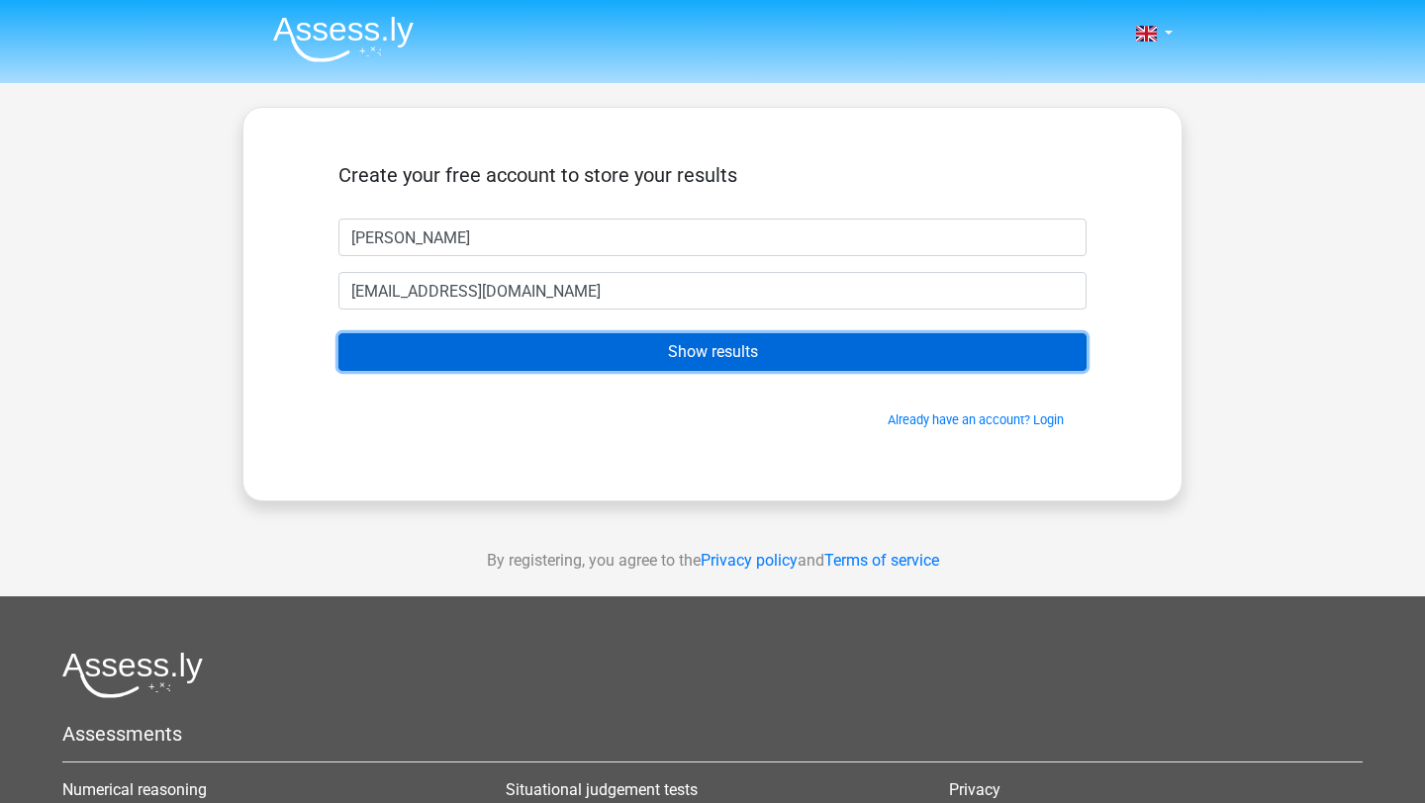
click at [721, 353] on input "Show results" at bounding box center [712, 352] width 748 height 38
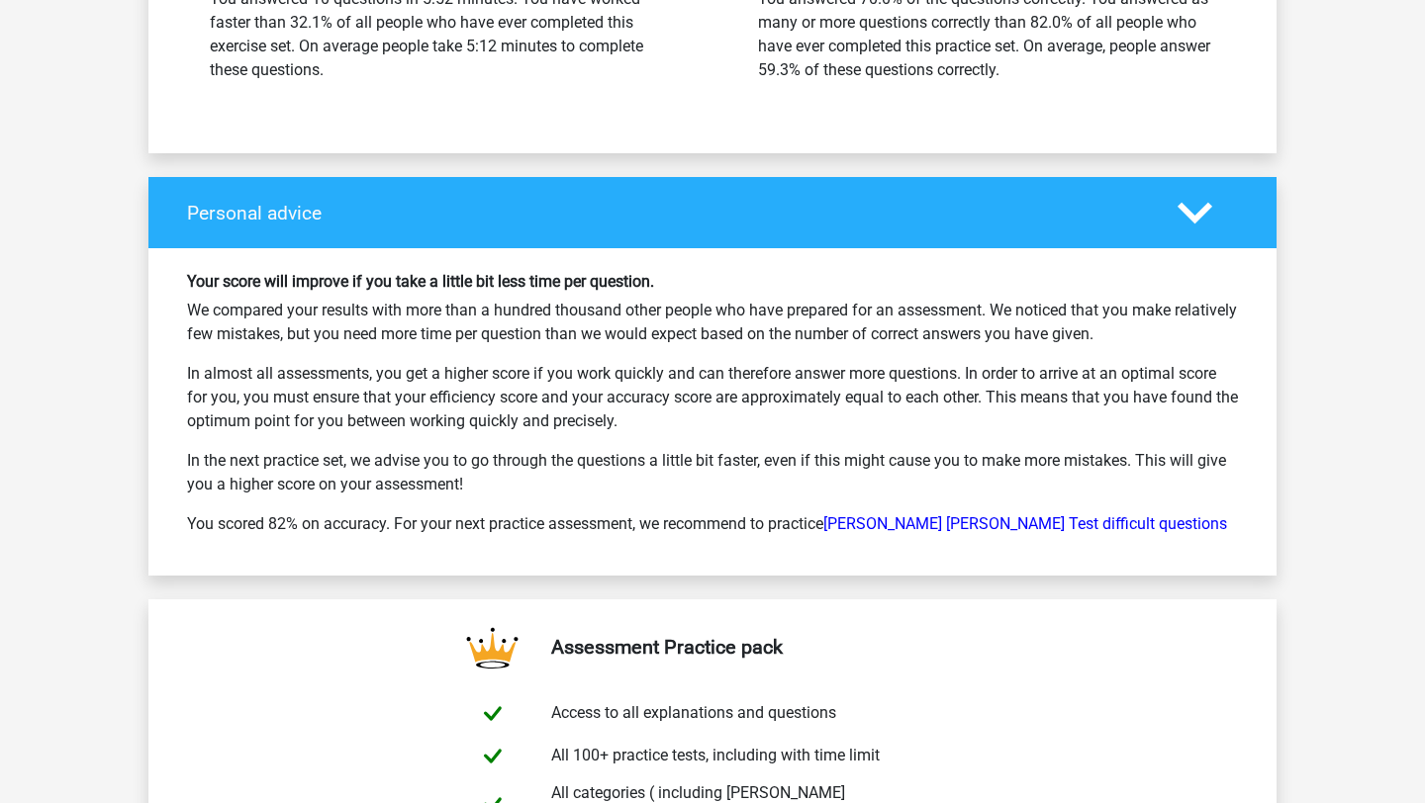
scroll to position [2764, 0]
